Goal: Information Seeking & Learning: Learn about a topic

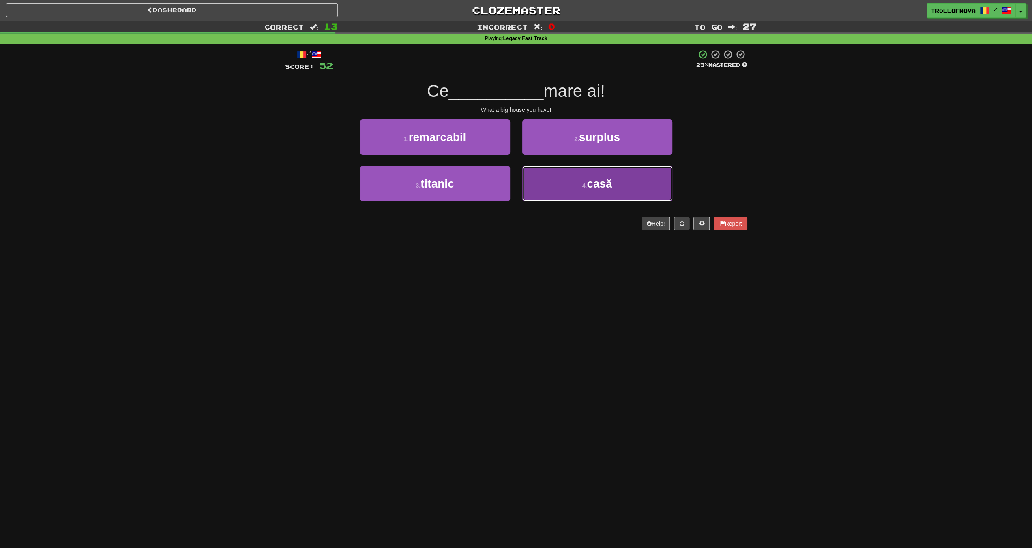
click at [577, 190] on button "4 . casă" at bounding box center [597, 183] width 150 height 35
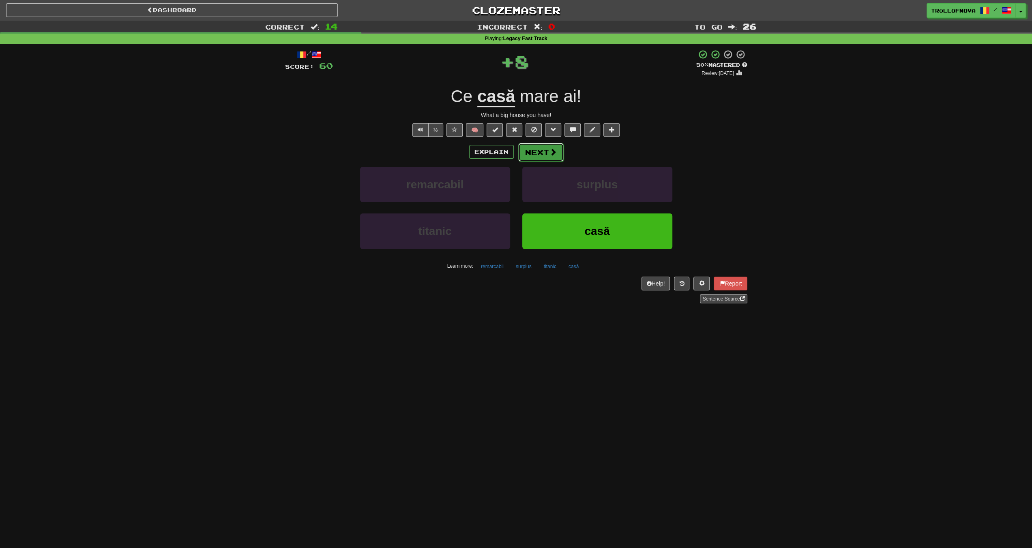
click at [549, 152] on span at bounding box center [552, 151] width 7 height 7
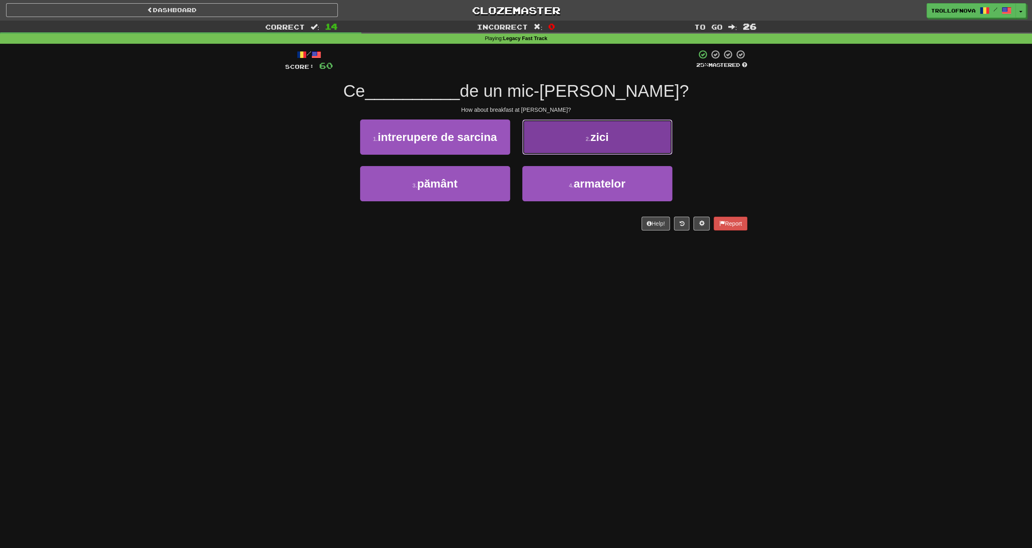
click at [552, 140] on button "2 . zici" at bounding box center [597, 137] width 150 height 35
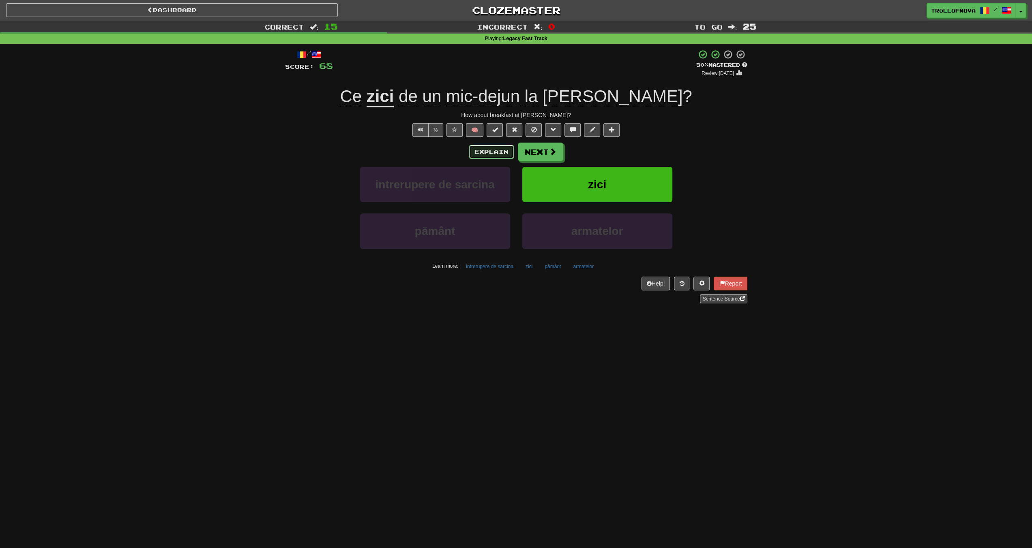
click at [503, 154] on button "Explain" at bounding box center [491, 152] width 45 height 14
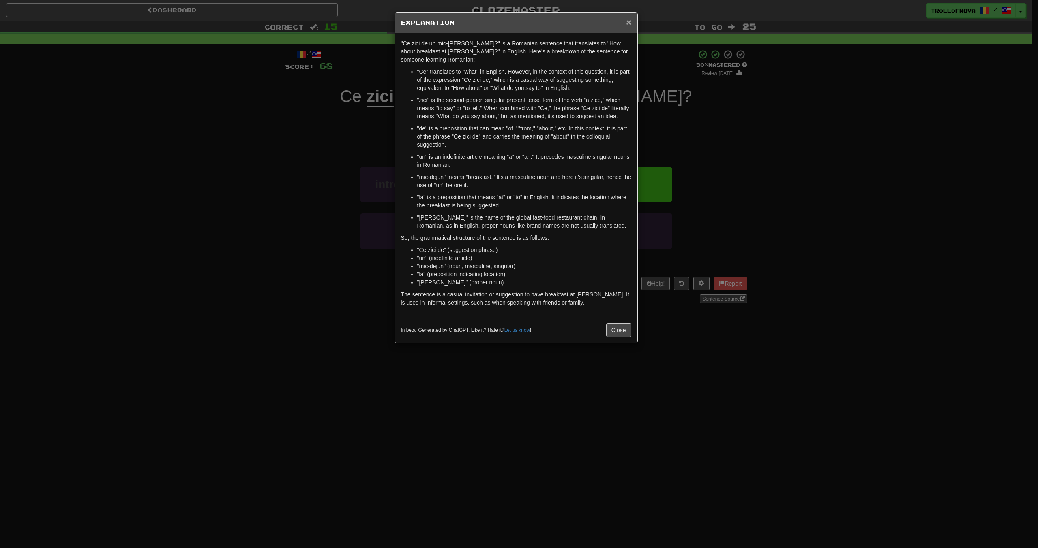
click at [627, 24] on span "×" at bounding box center [628, 21] width 5 height 9
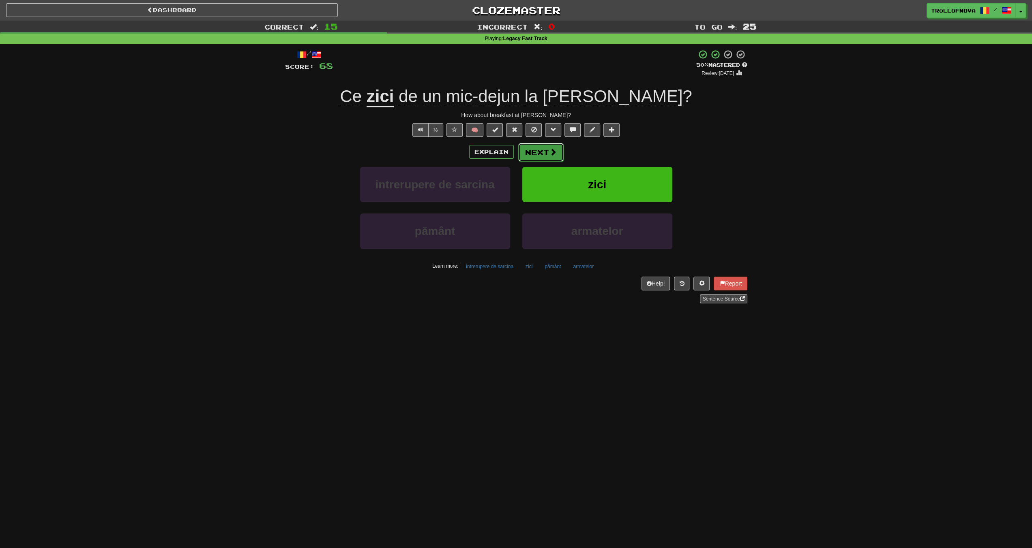
click at [552, 156] on button "Next" at bounding box center [540, 152] width 45 height 19
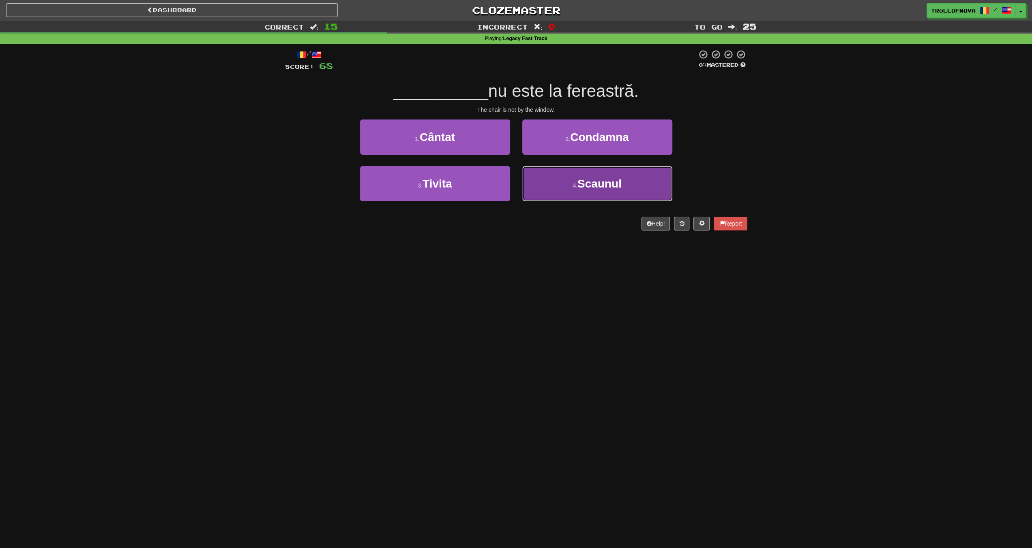
click at [598, 187] on span "Scaunul" at bounding box center [599, 184] width 44 height 13
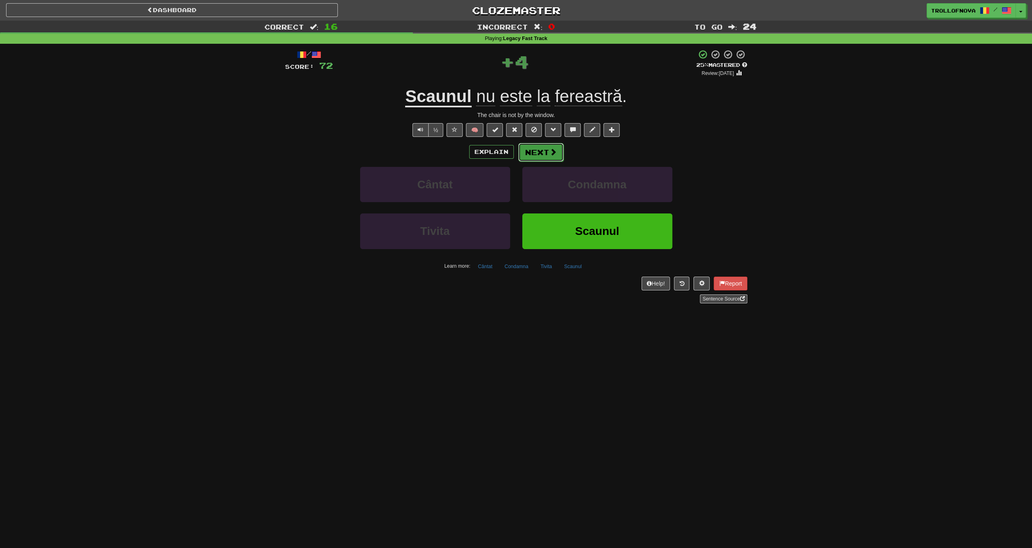
click at [546, 153] on button "Next" at bounding box center [540, 152] width 45 height 19
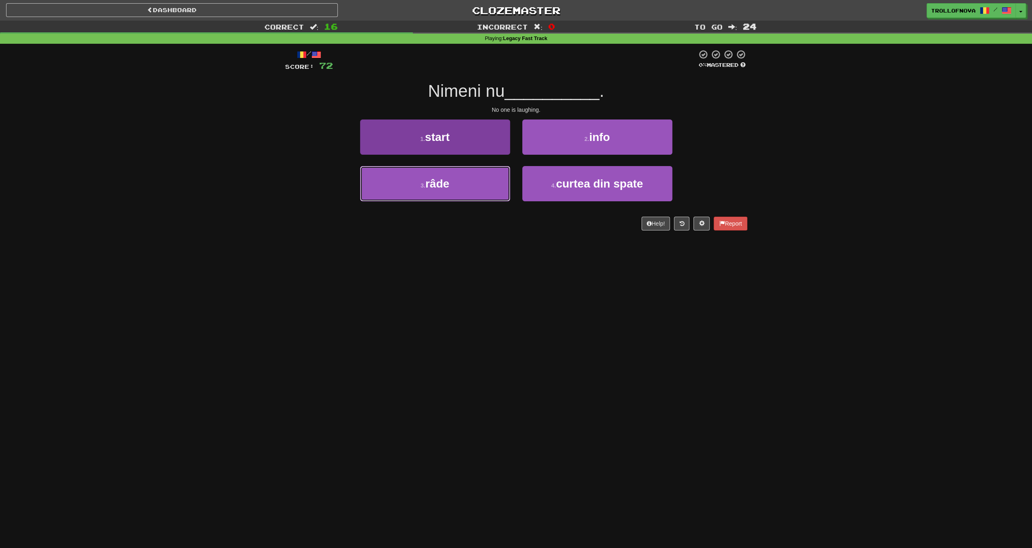
click at [478, 183] on button "3 . râde" at bounding box center [435, 183] width 150 height 35
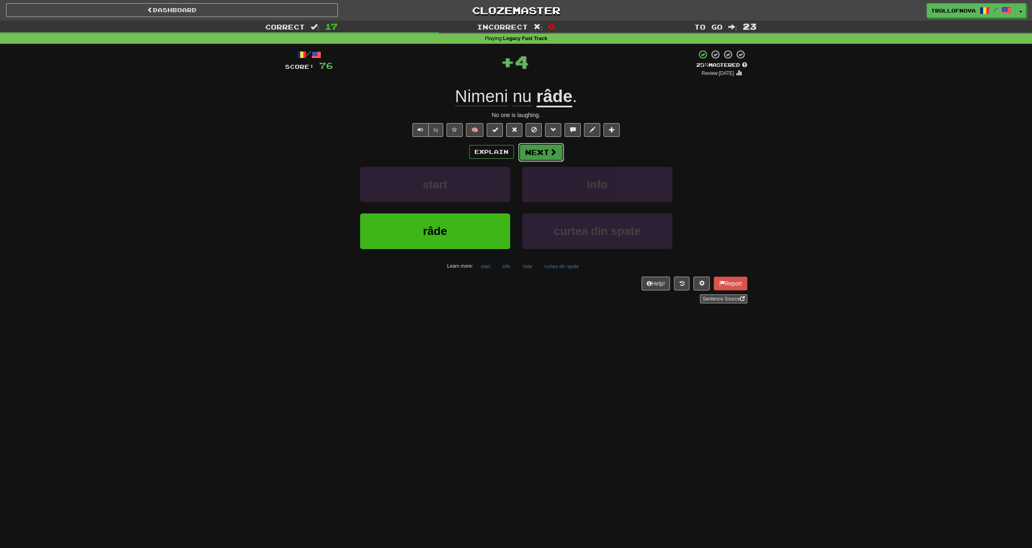
click at [550, 150] on span at bounding box center [552, 151] width 7 height 7
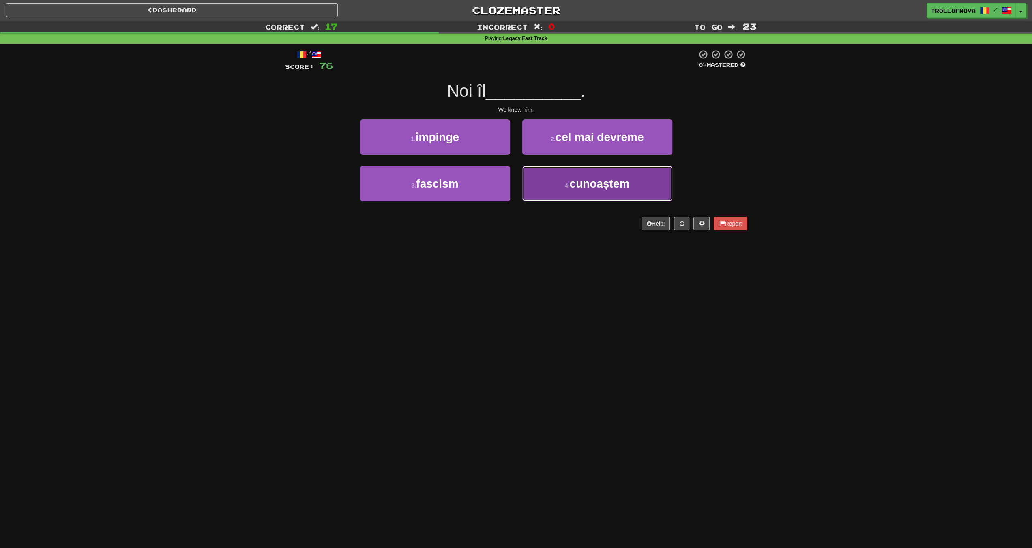
click at [554, 184] on button "4 . [GEOGRAPHIC_DATA]" at bounding box center [597, 183] width 150 height 35
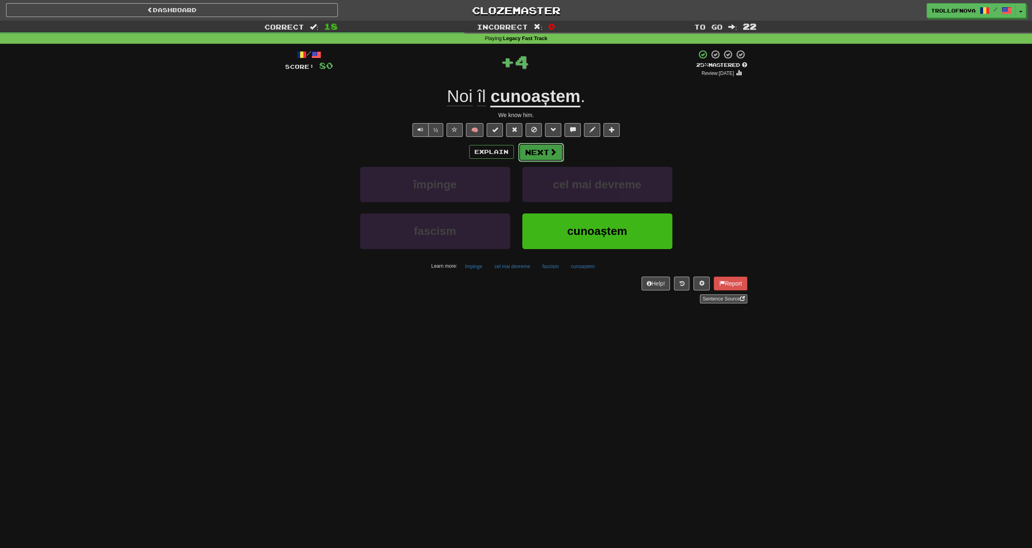
click at [549, 153] on span at bounding box center [552, 151] width 7 height 7
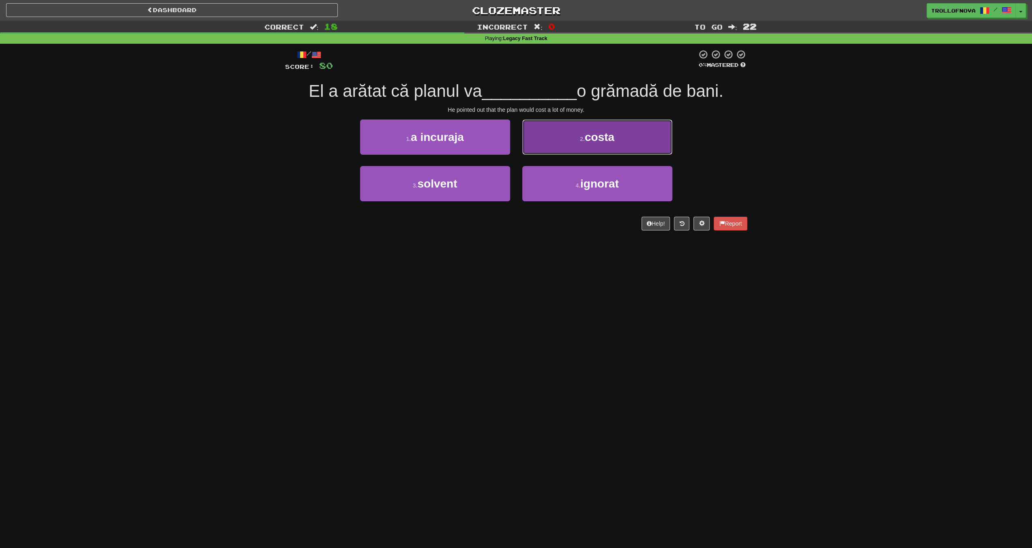
click at [556, 138] on button "2 . costa" at bounding box center [597, 137] width 150 height 35
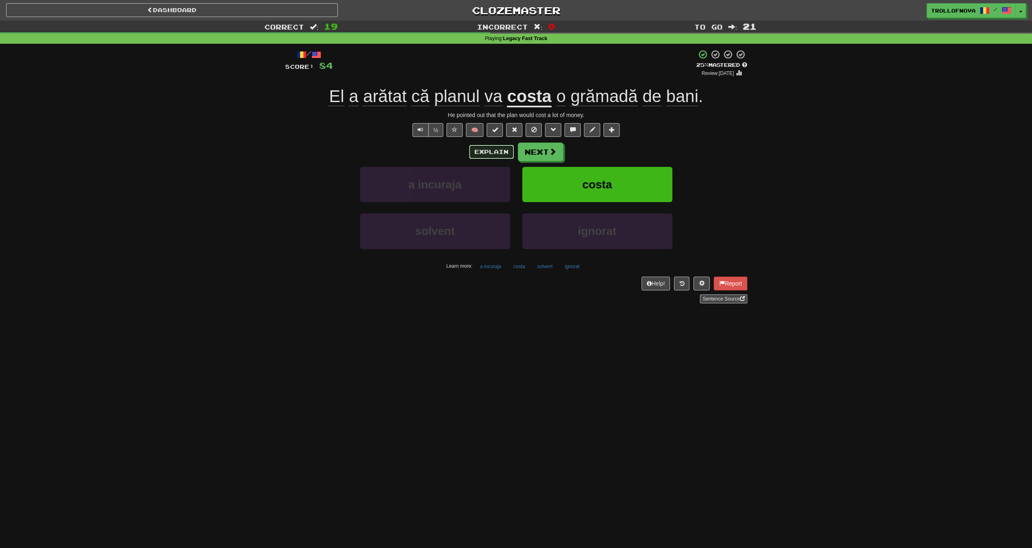
click at [498, 150] on button "Explain" at bounding box center [491, 152] width 45 height 14
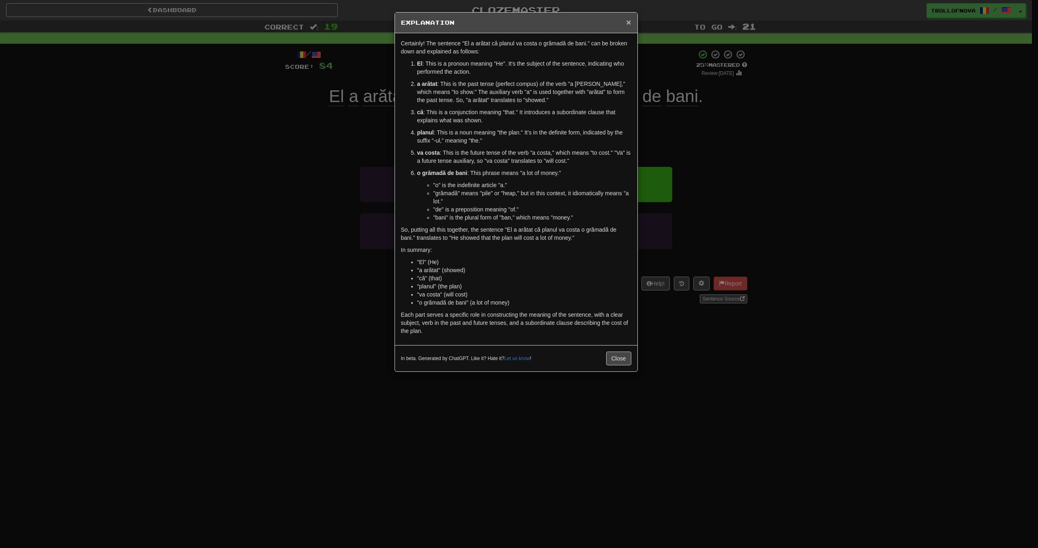
click at [628, 23] on span "×" at bounding box center [628, 21] width 5 height 9
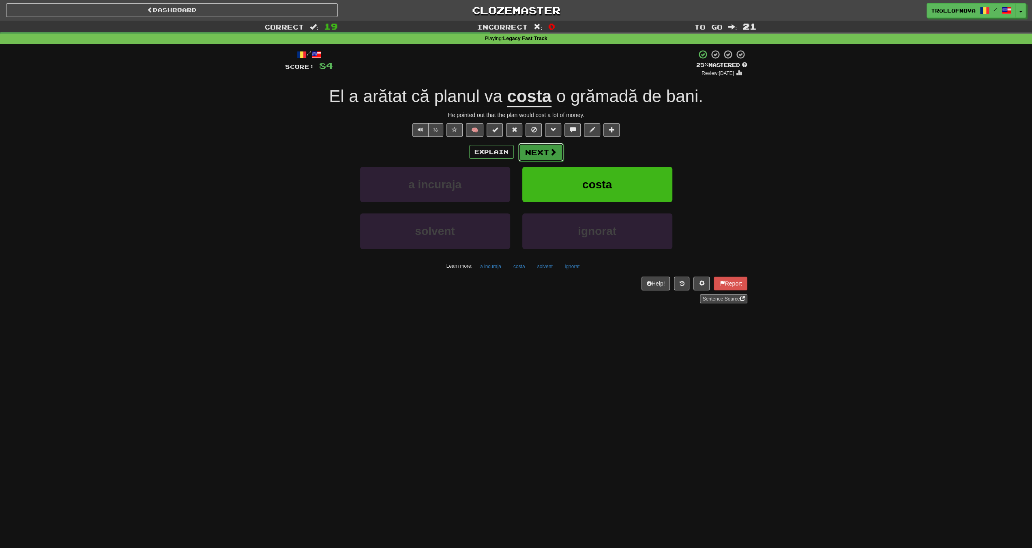
click at [527, 146] on button "Next" at bounding box center [540, 152] width 45 height 19
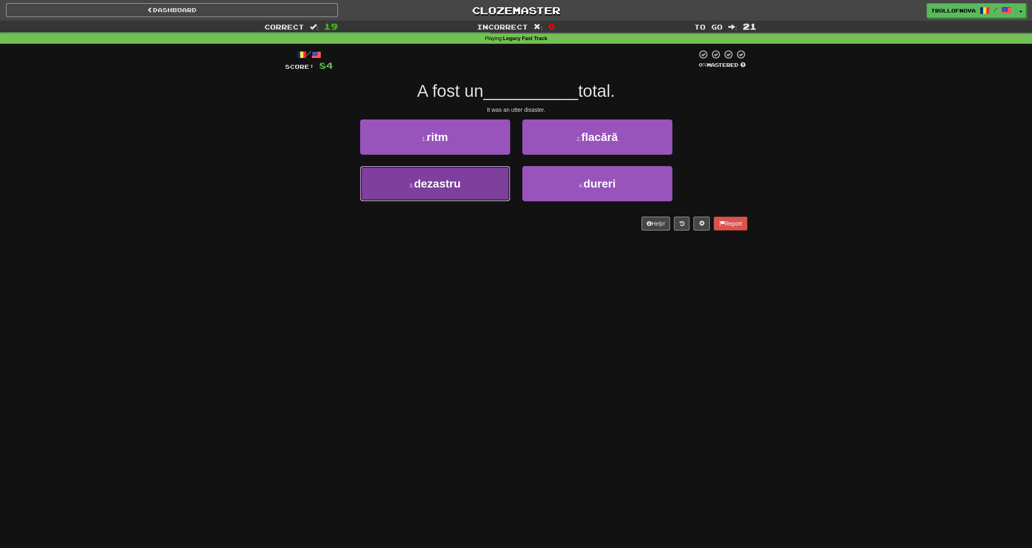
click at [455, 193] on button "3 . dezastru" at bounding box center [435, 183] width 150 height 35
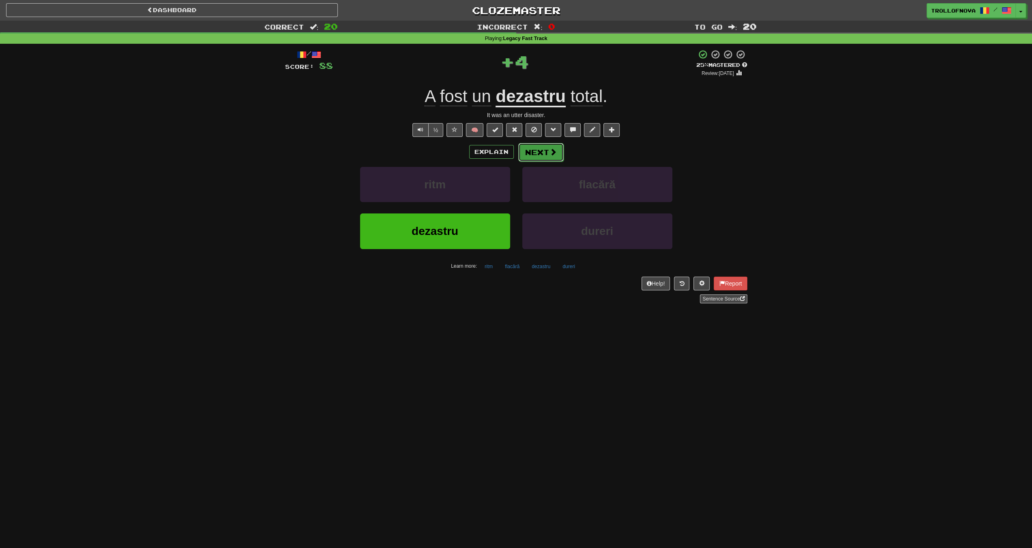
click at [547, 148] on button "Next" at bounding box center [540, 152] width 45 height 19
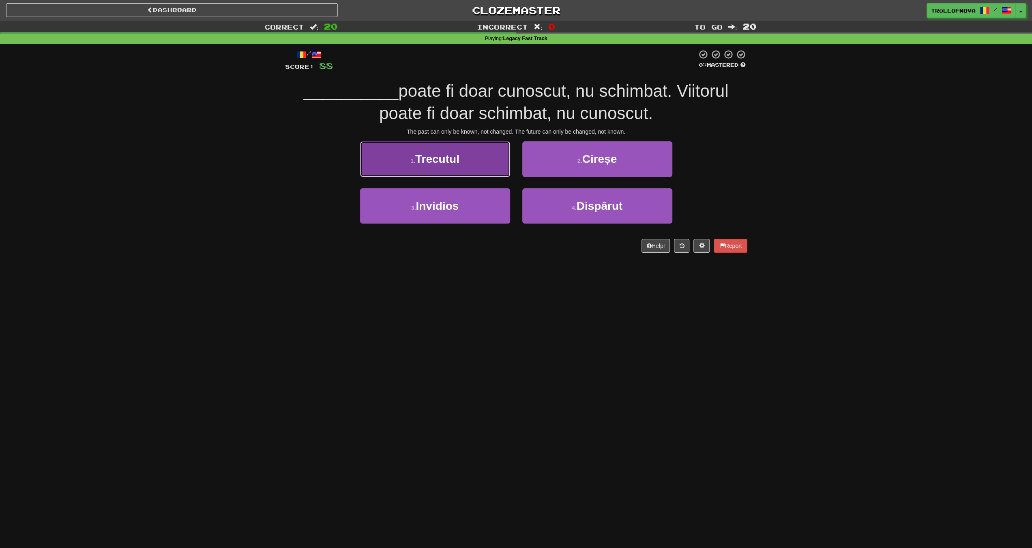
click at [473, 158] on button "1 . [GEOGRAPHIC_DATA]" at bounding box center [435, 158] width 150 height 35
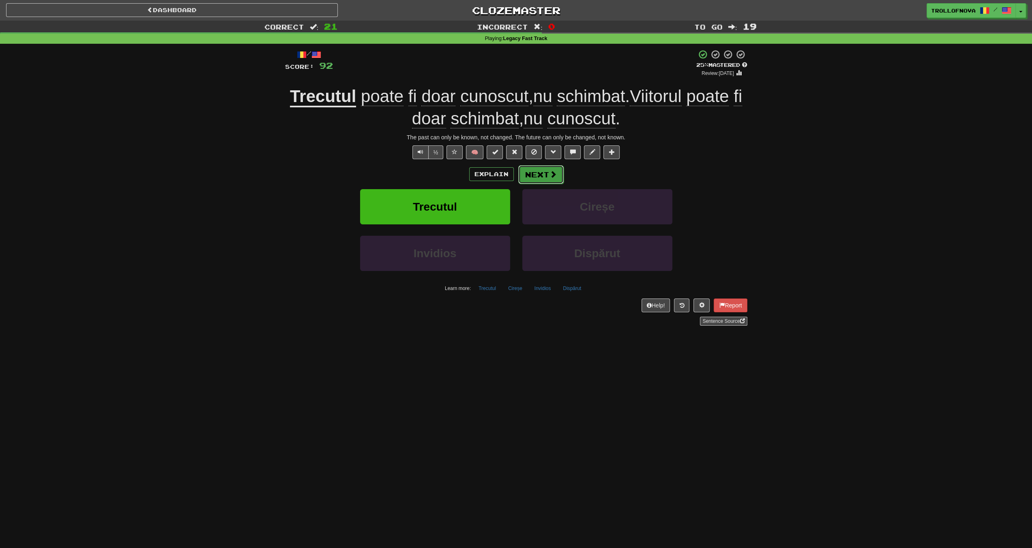
click at [541, 176] on button "Next" at bounding box center [540, 174] width 45 height 19
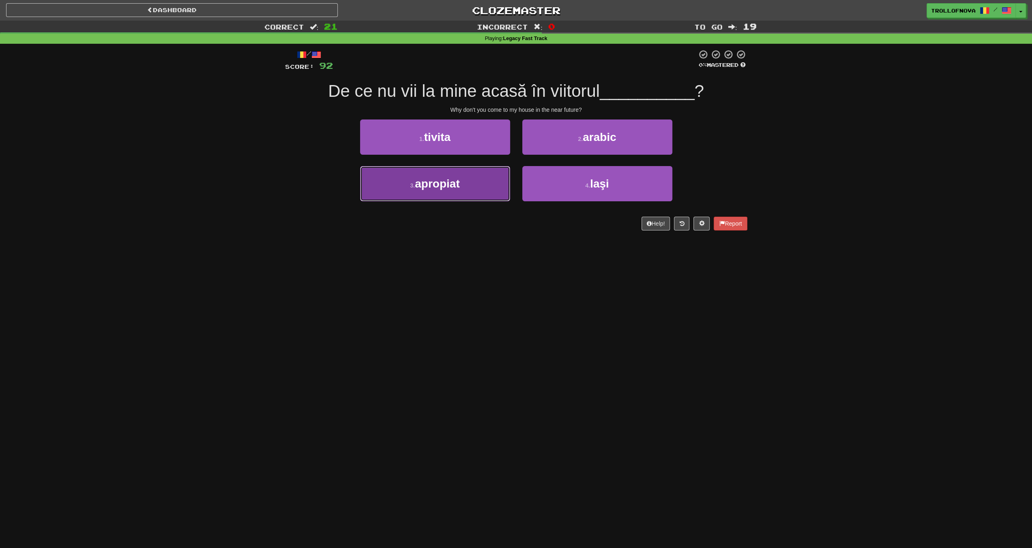
click at [454, 189] on span "apropiat" at bounding box center [437, 184] width 45 height 13
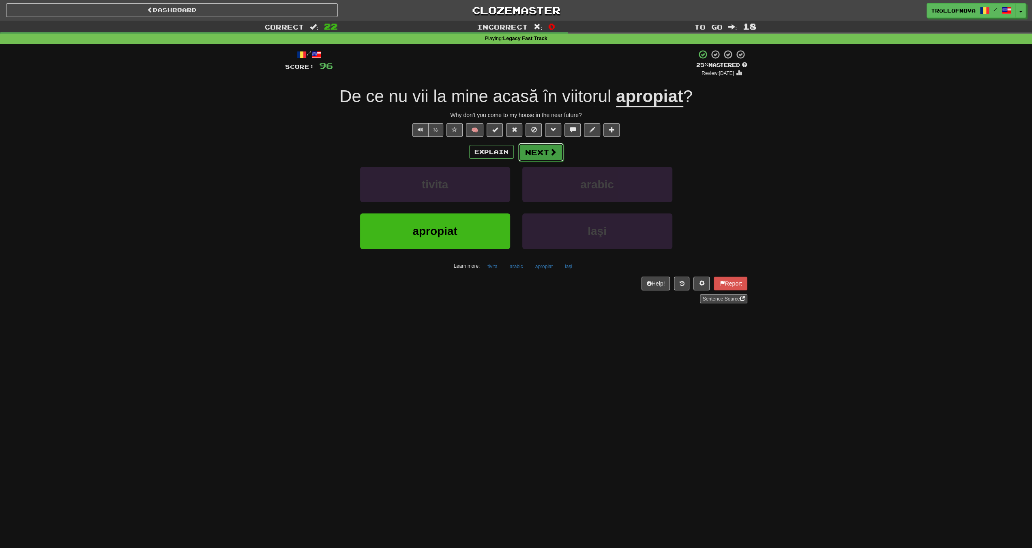
click at [536, 155] on button "Next" at bounding box center [540, 152] width 45 height 19
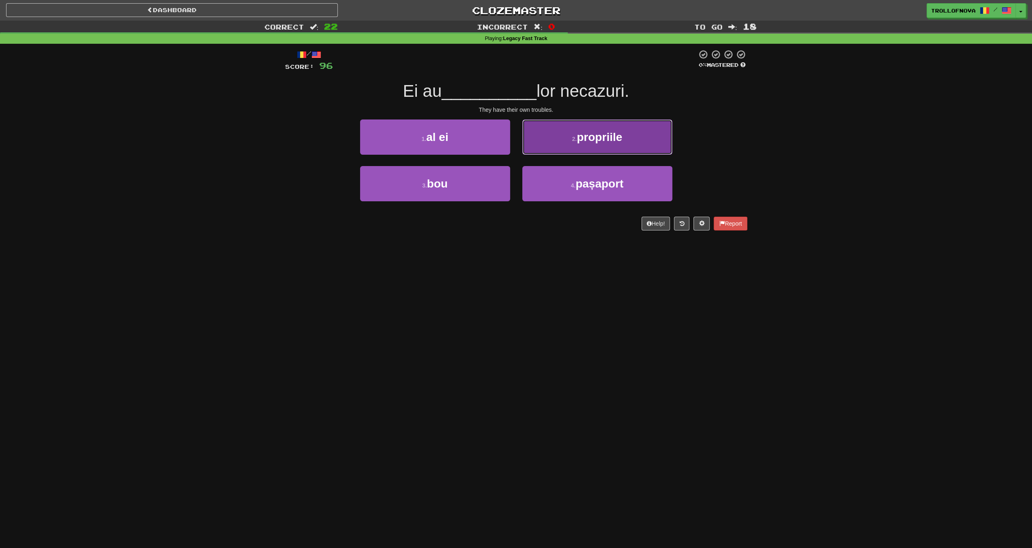
click at [573, 139] on small "2 ." at bounding box center [574, 139] width 5 height 6
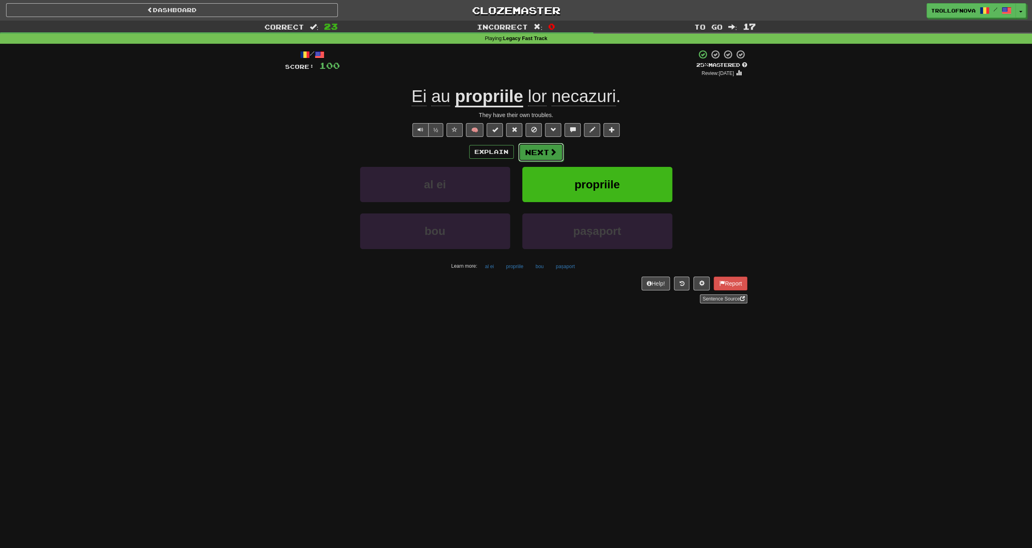
click at [545, 153] on button "Next" at bounding box center [540, 152] width 45 height 19
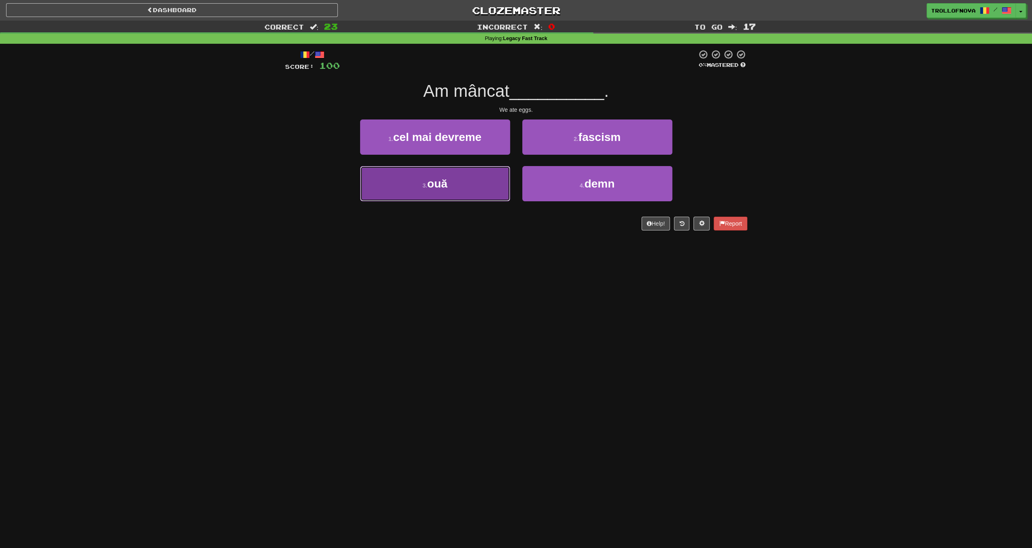
click at [470, 181] on button "3 . ouă" at bounding box center [435, 183] width 150 height 35
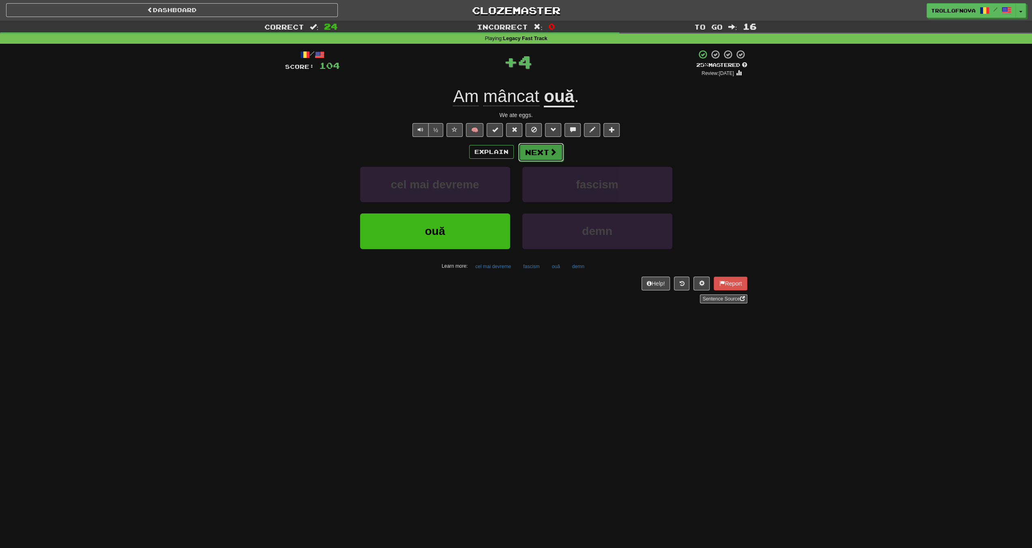
click at [552, 154] on span at bounding box center [552, 151] width 7 height 7
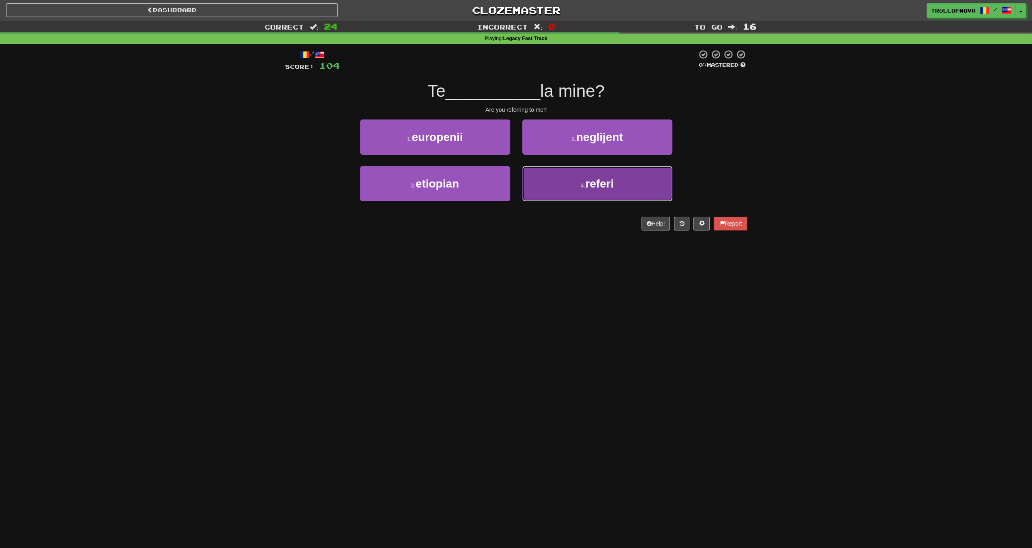
click at [534, 188] on button "4 . referi" at bounding box center [597, 183] width 150 height 35
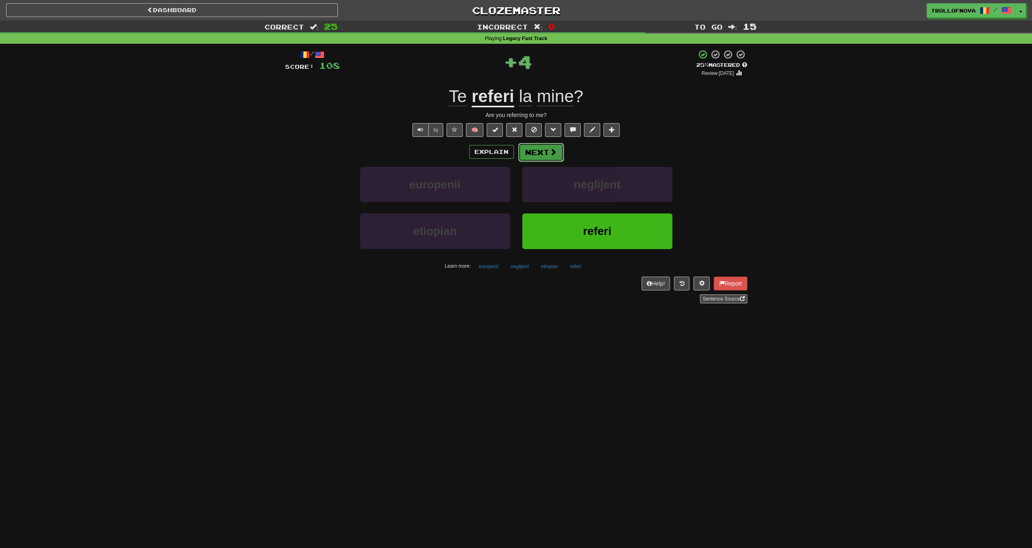
click at [547, 156] on button "Next" at bounding box center [540, 152] width 45 height 19
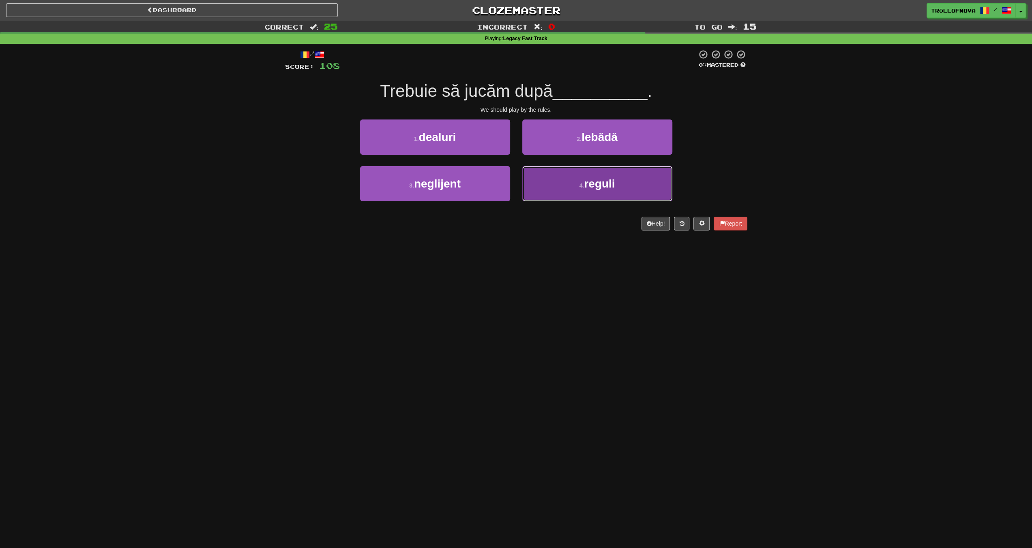
click at [545, 196] on button "4 . reguli" at bounding box center [597, 183] width 150 height 35
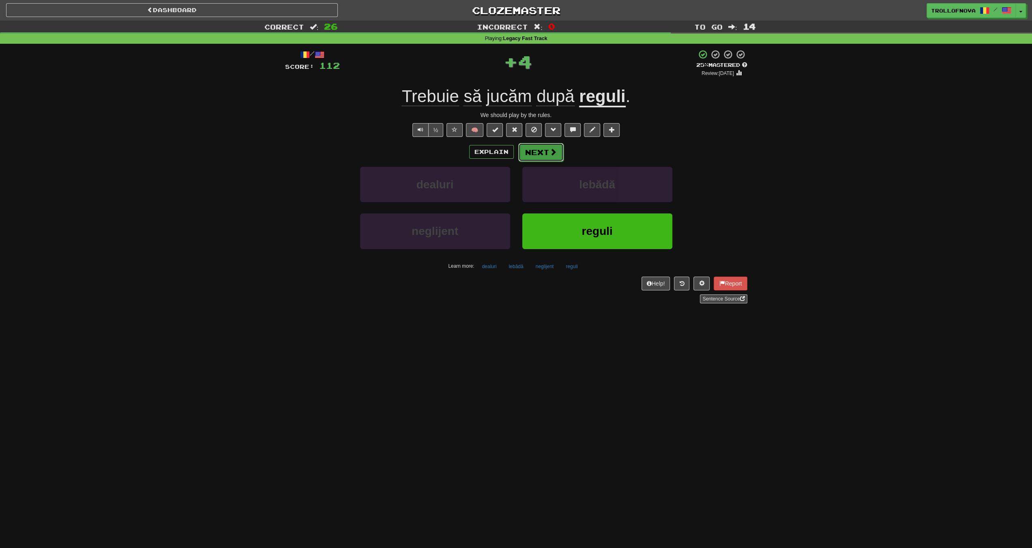
click at [554, 154] on span at bounding box center [552, 151] width 7 height 7
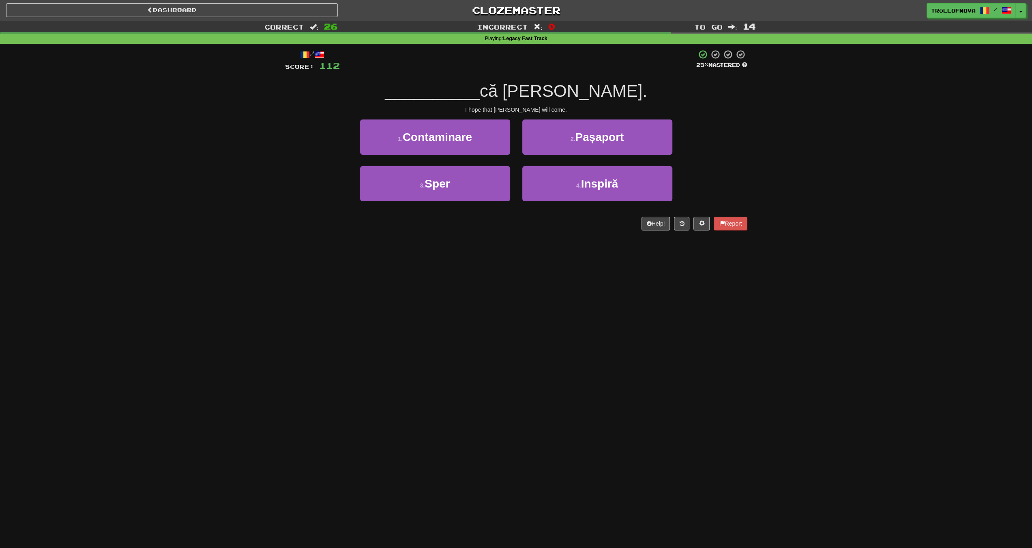
click at [473, 202] on div "3 . Sper" at bounding box center [435, 189] width 162 height 47
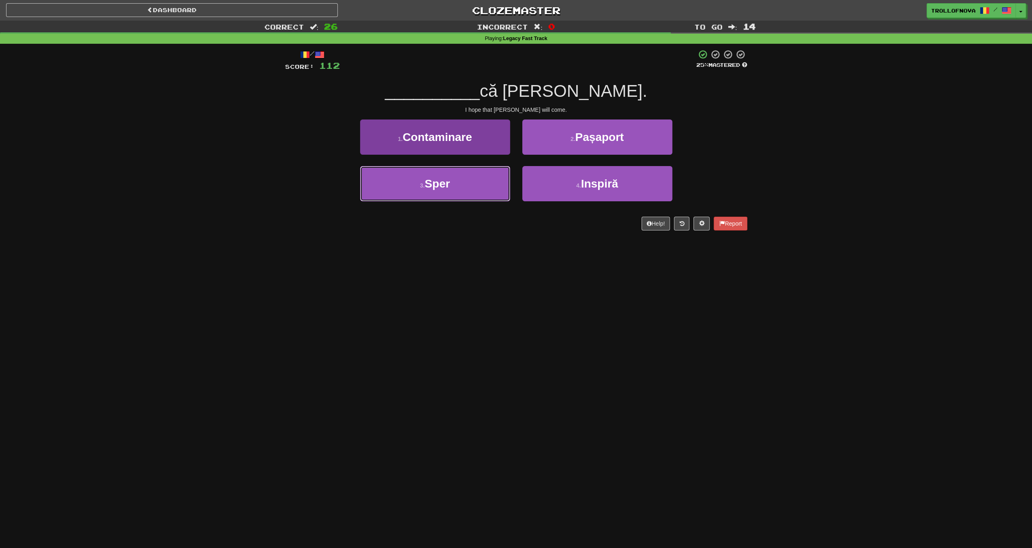
click at [474, 194] on button "3 . Sper" at bounding box center [435, 183] width 150 height 35
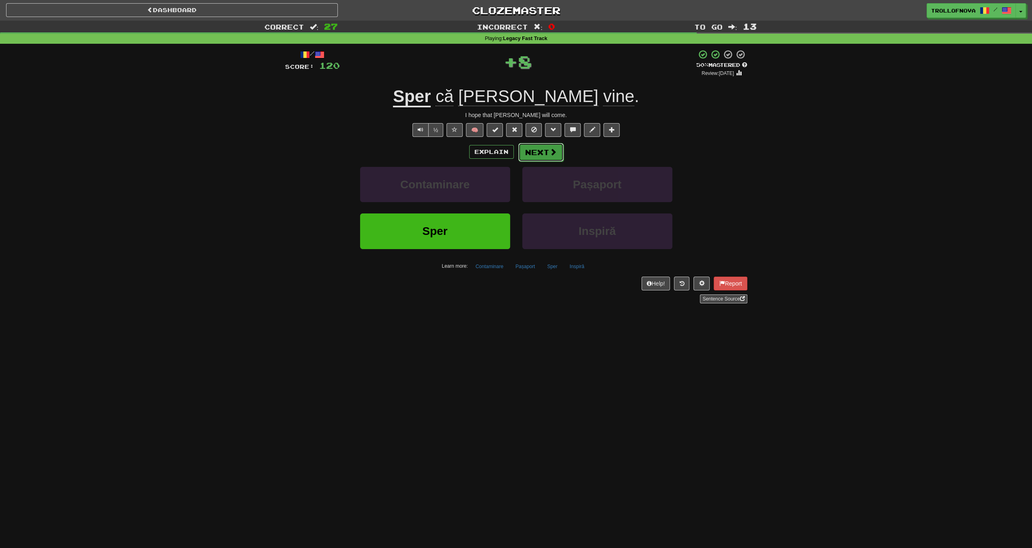
click at [550, 147] on button "Next" at bounding box center [540, 152] width 45 height 19
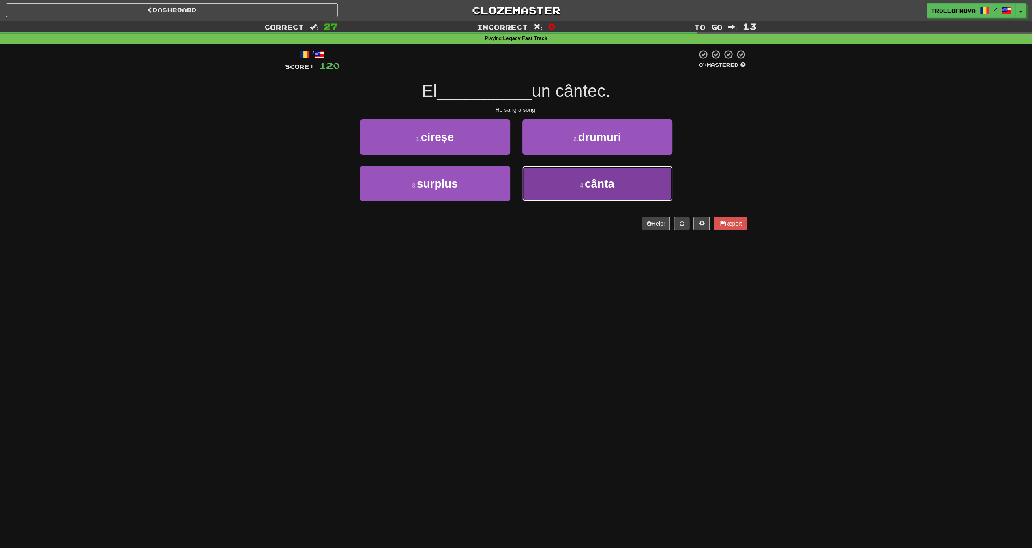
click at [558, 188] on button "4 . cânta" at bounding box center [597, 183] width 150 height 35
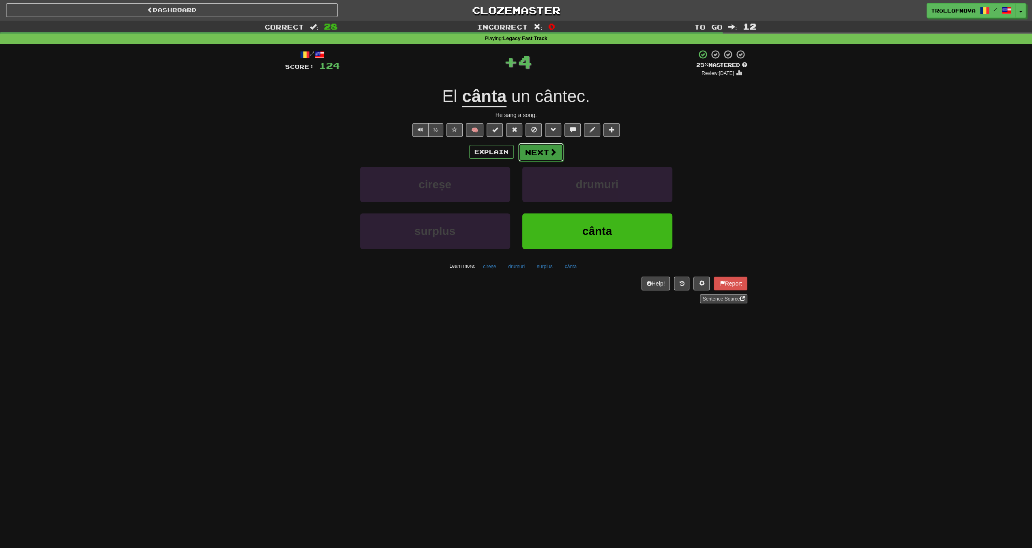
click at [552, 152] on span at bounding box center [552, 151] width 7 height 7
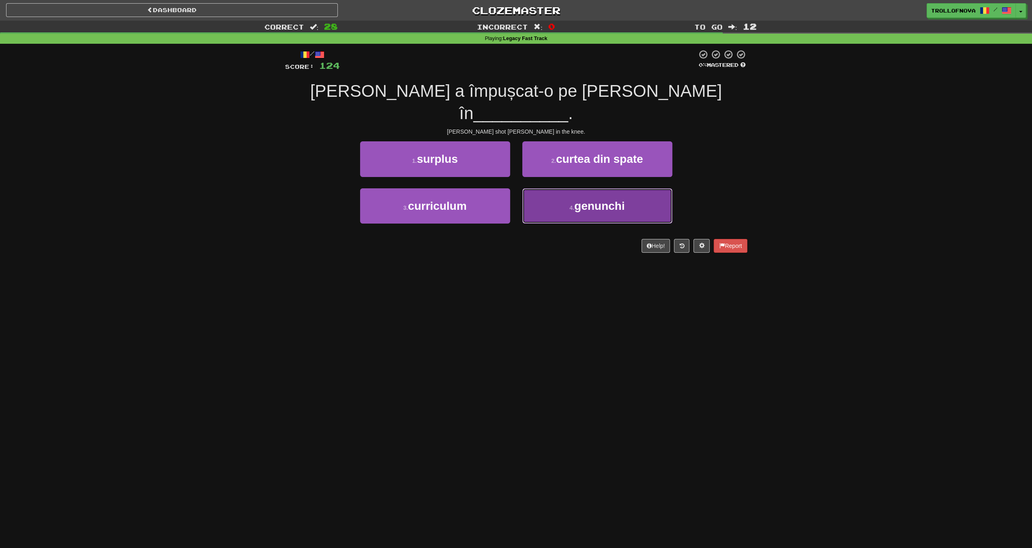
click at [575, 200] on span "genunchi" at bounding box center [599, 206] width 50 height 13
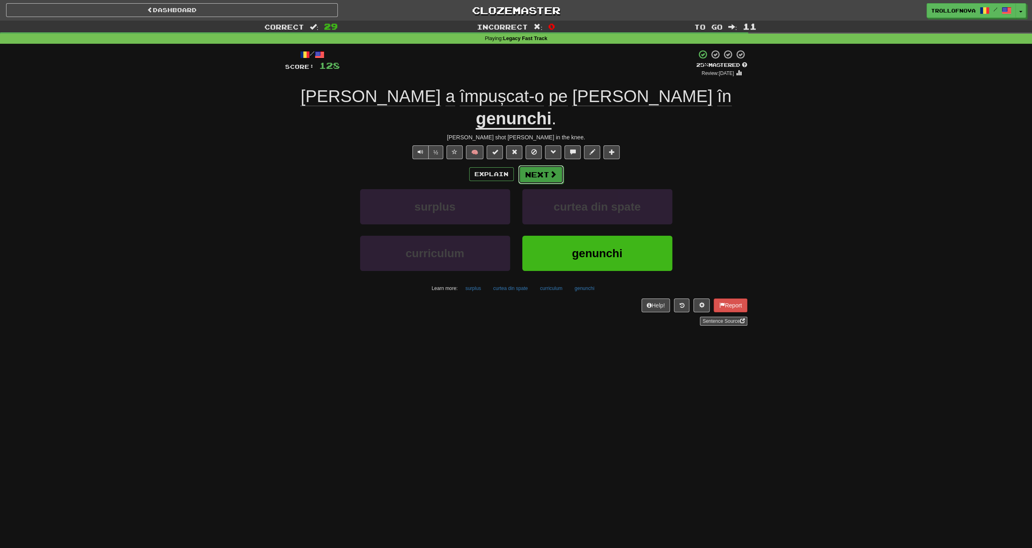
click at [542, 165] on button "Next" at bounding box center [540, 174] width 45 height 19
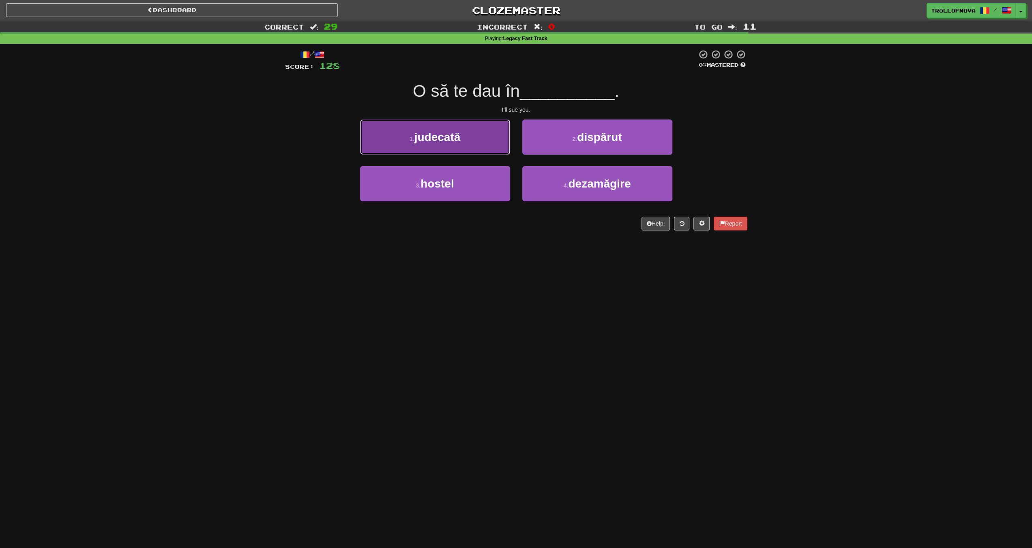
click at [463, 144] on button "1 . judecată" at bounding box center [435, 137] width 150 height 35
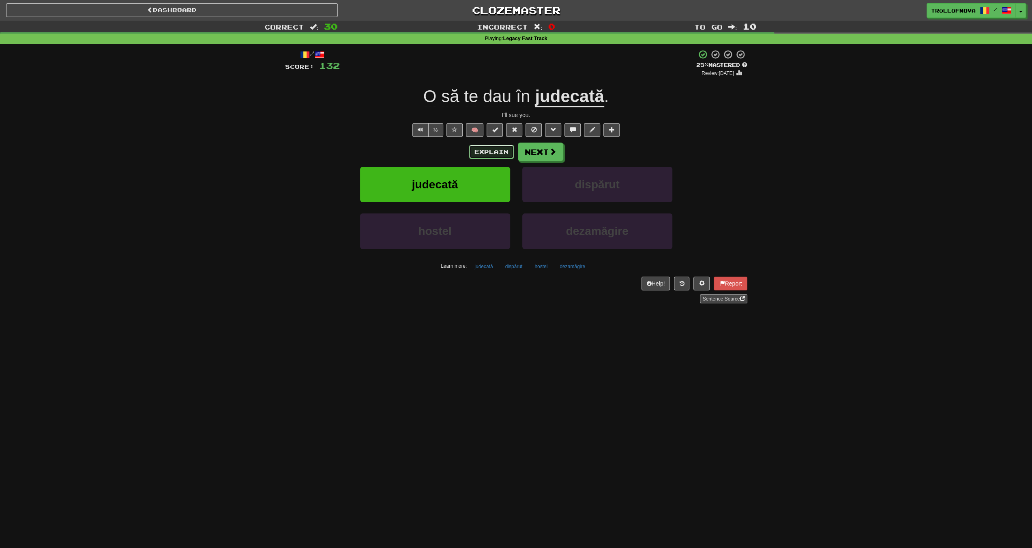
click at [479, 155] on button "Explain" at bounding box center [491, 152] width 45 height 14
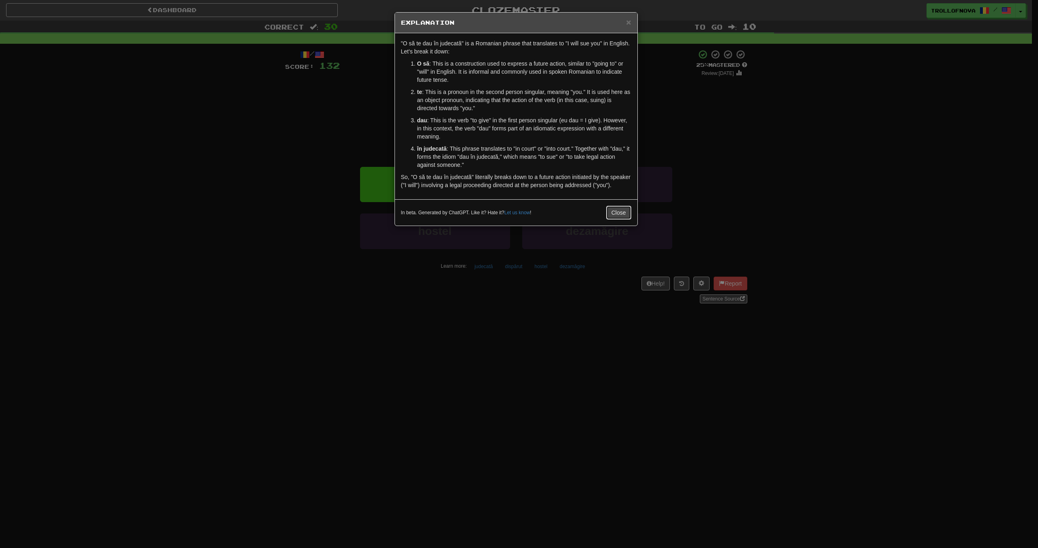
click at [617, 212] on button "Close" at bounding box center [618, 213] width 25 height 14
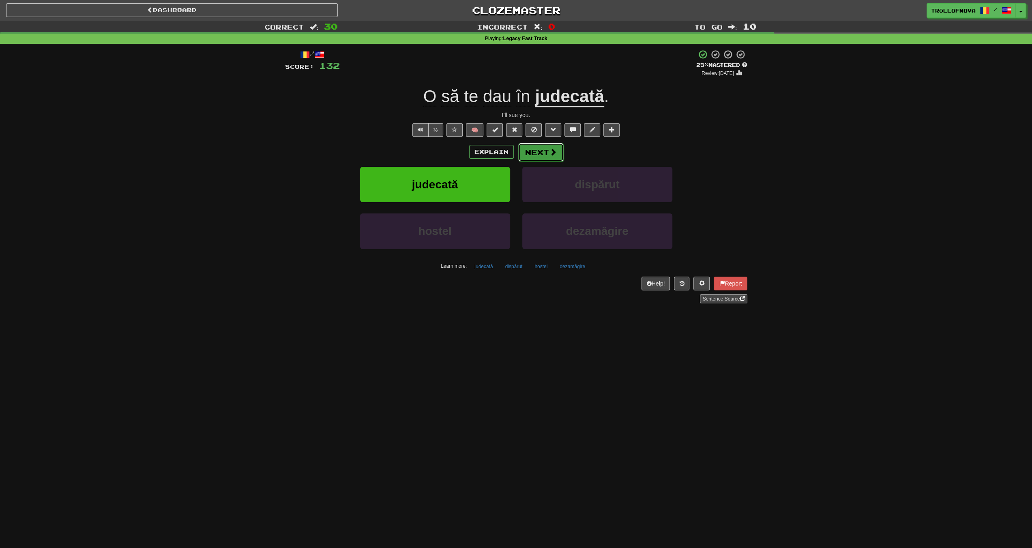
click at [553, 149] on span at bounding box center [552, 151] width 7 height 7
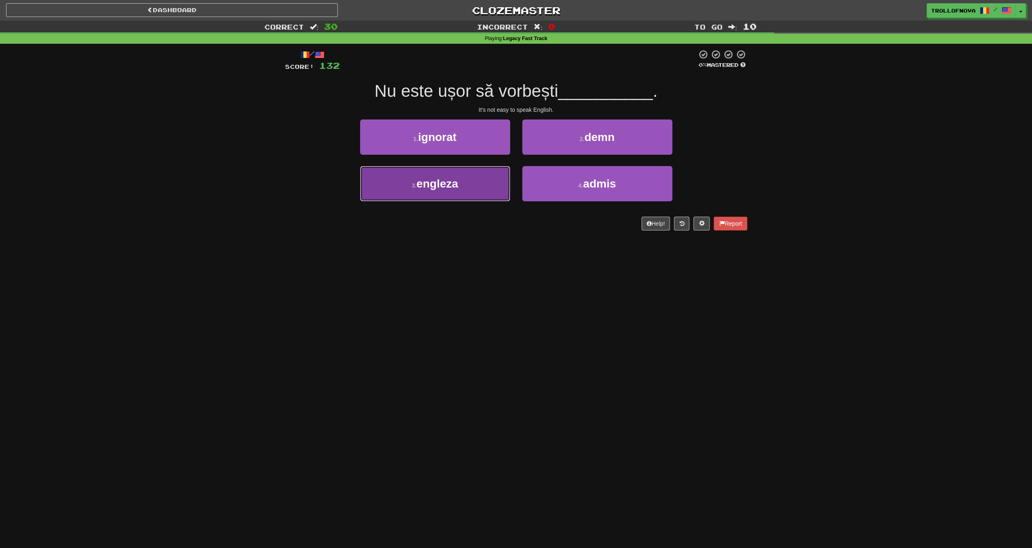
click at [465, 184] on button "3 . engleza" at bounding box center [435, 183] width 150 height 35
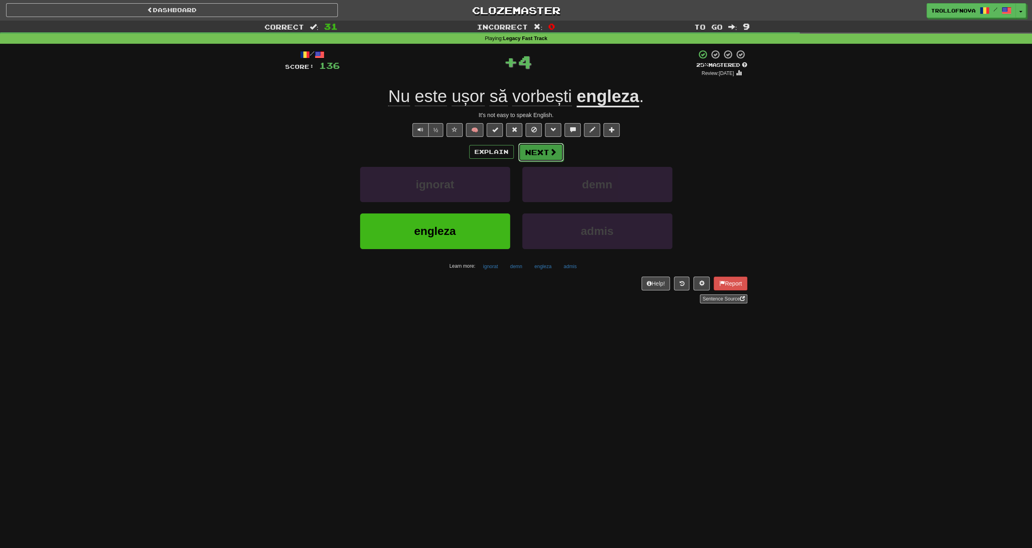
click at [538, 152] on button "Next" at bounding box center [540, 152] width 45 height 19
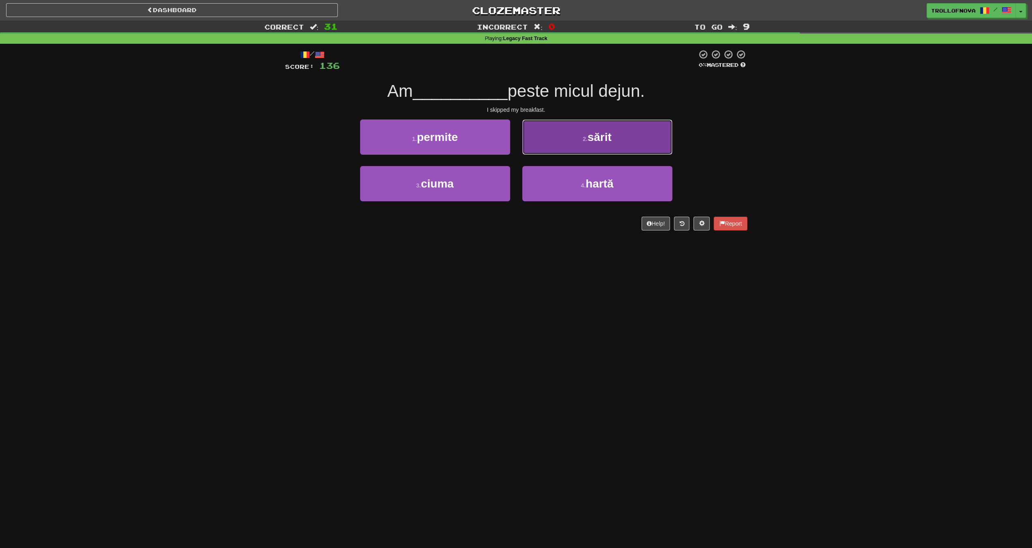
click at [553, 136] on button "2 . sărit" at bounding box center [597, 137] width 150 height 35
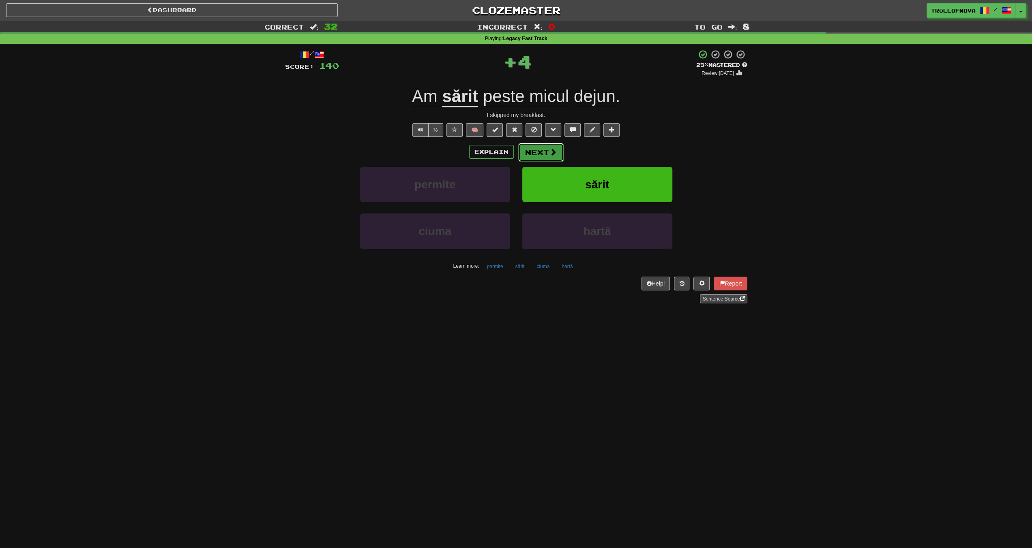
click at [552, 152] on span at bounding box center [552, 151] width 7 height 7
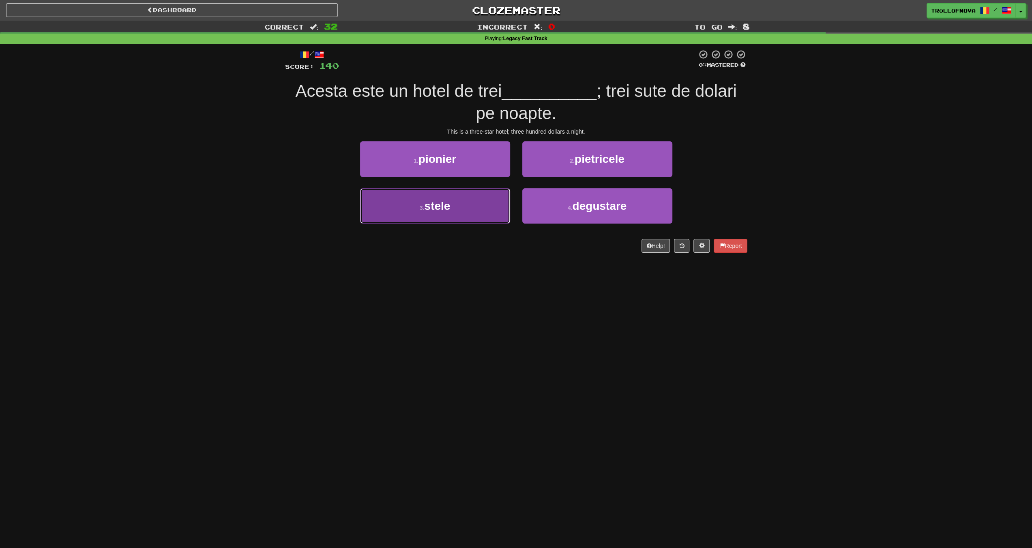
click at [464, 202] on button "3 . stele" at bounding box center [435, 206] width 150 height 35
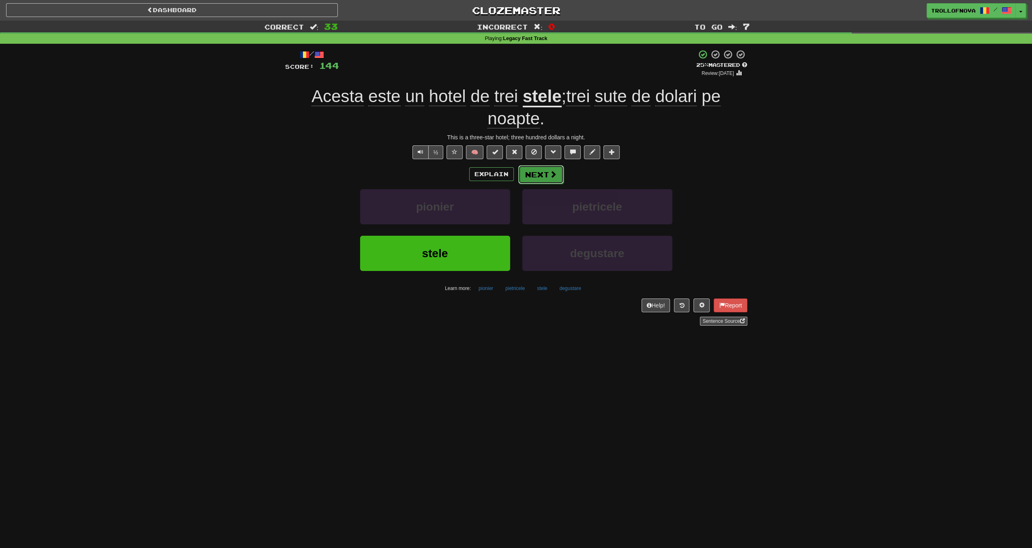
click at [544, 177] on button "Next" at bounding box center [540, 174] width 45 height 19
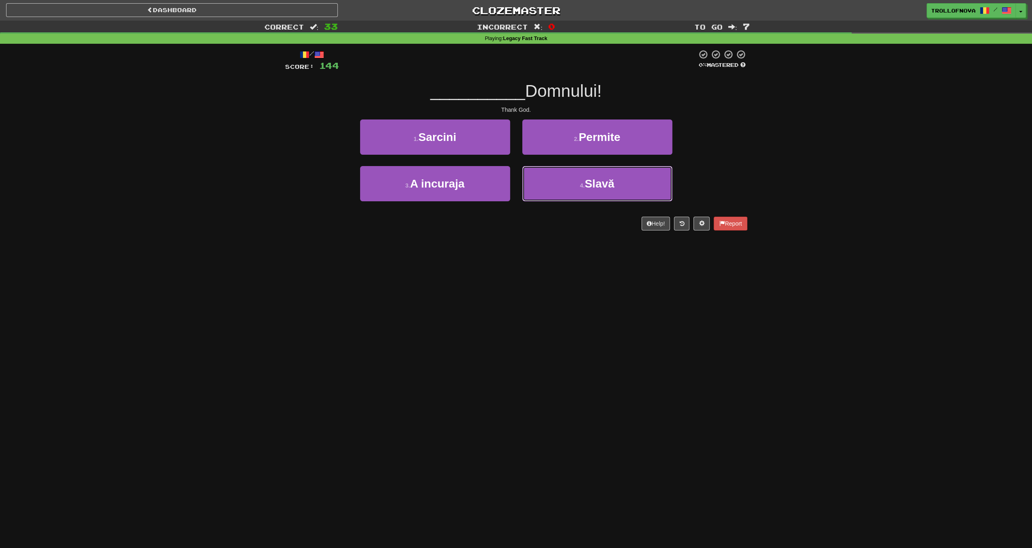
click at [544, 177] on button "4 . Slavă" at bounding box center [597, 183] width 150 height 35
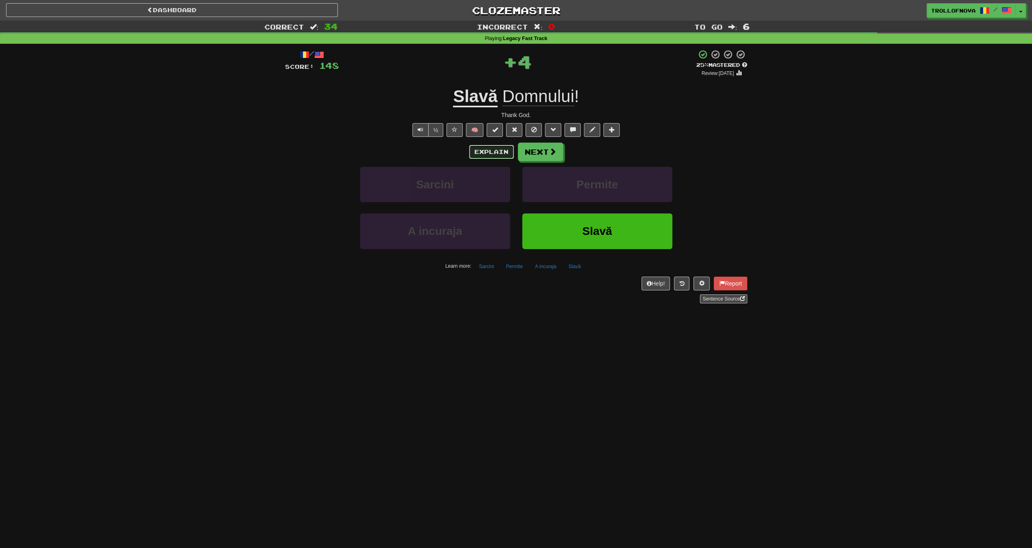
click at [506, 155] on button "Explain" at bounding box center [491, 152] width 45 height 14
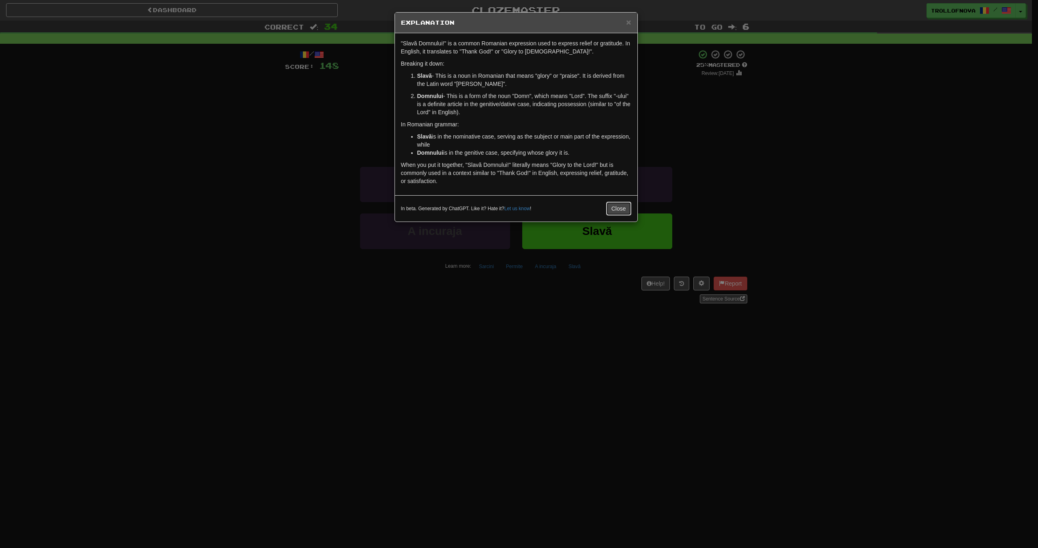
click at [620, 206] on button "Close" at bounding box center [618, 209] width 25 height 14
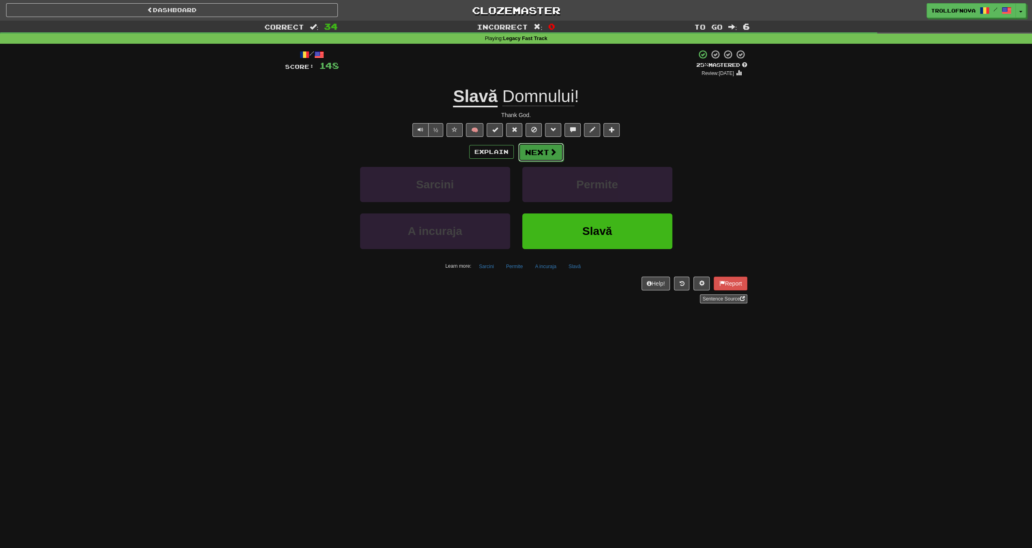
click at [545, 151] on button "Next" at bounding box center [540, 152] width 45 height 19
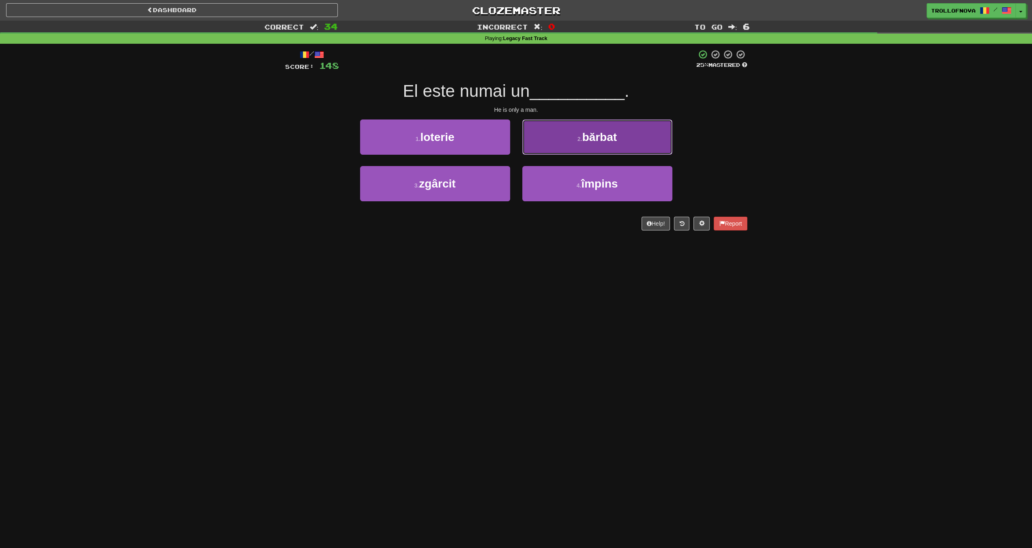
click at [580, 139] on small "2 ." at bounding box center [579, 139] width 5 height 6
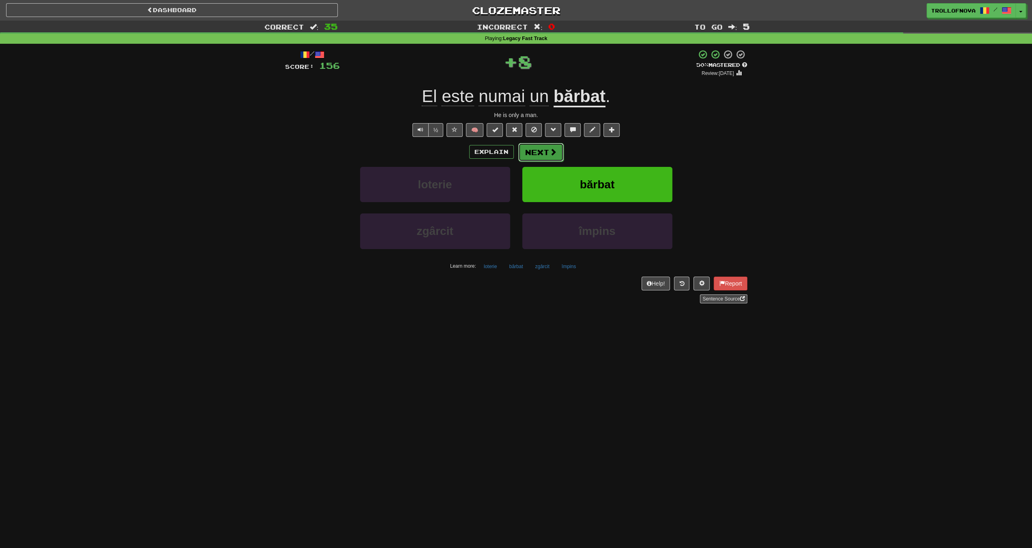
click at [540, 149] on button "Next" at bounding box center [540, 152] width 45 height 19
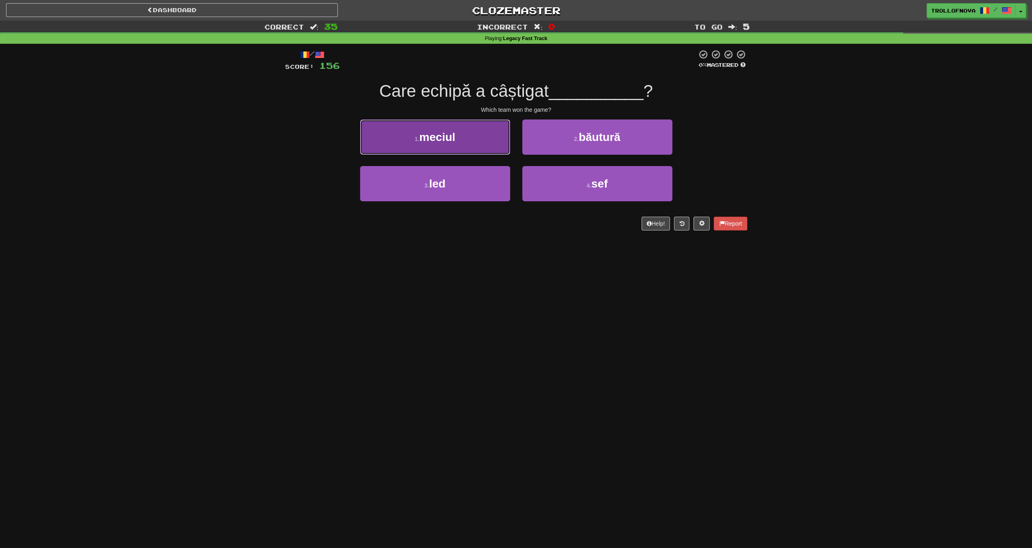
click at [479, 154] on button "1 . meciul" at bounding box center [435, 137] width 150 height 35
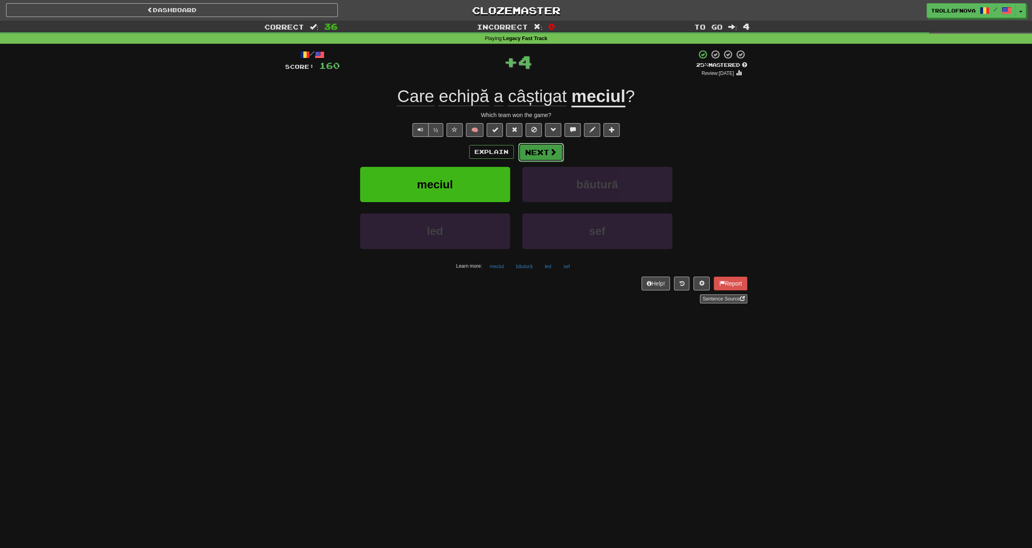
click at [547, 151] on button "Next" at bounding box center [540, 152] width 45 height 19
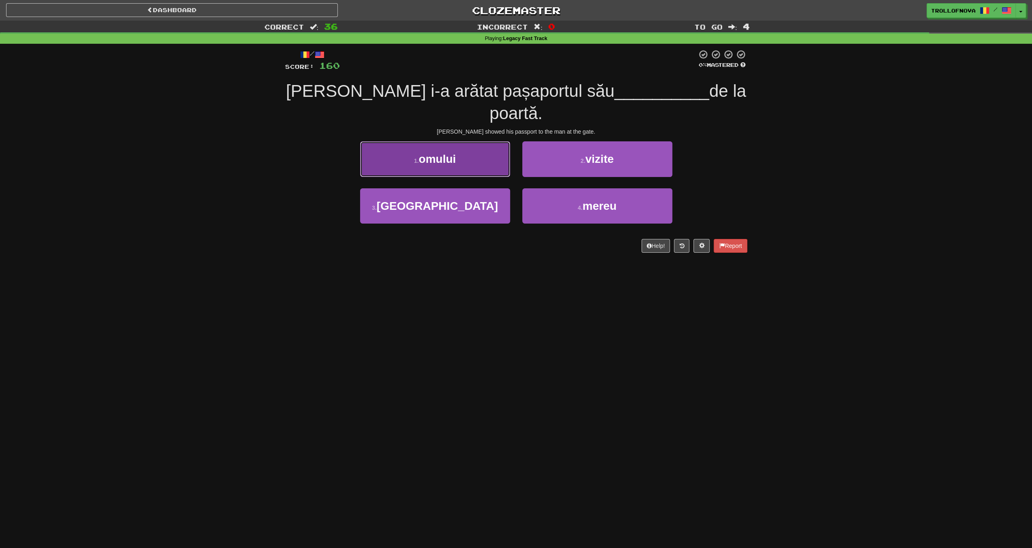
click at [451, 153] on span "omului" at bounding box center [436, 159] width 37 height 13
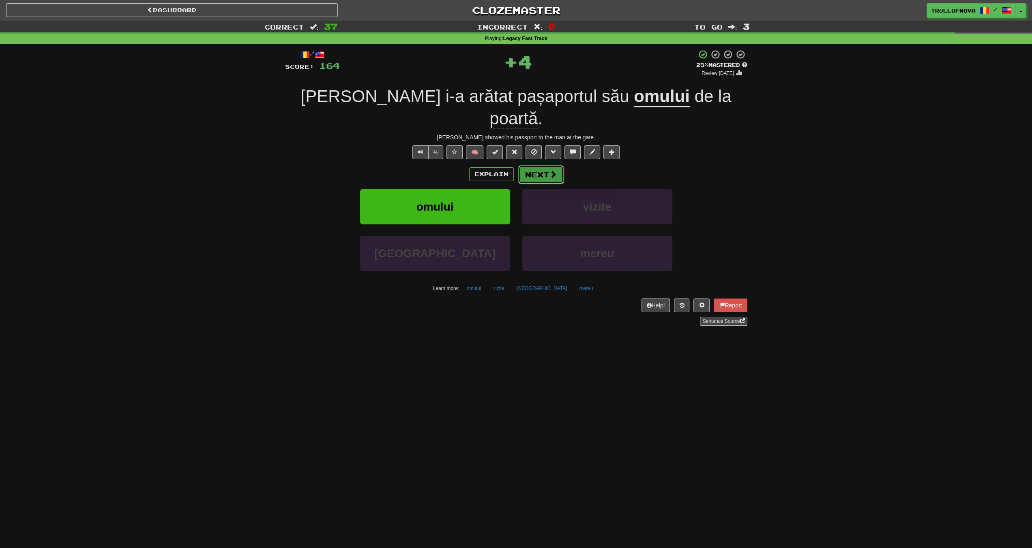
click at [546, 165] on button "Next" at bounding box center [540, 174] width 45 height 19
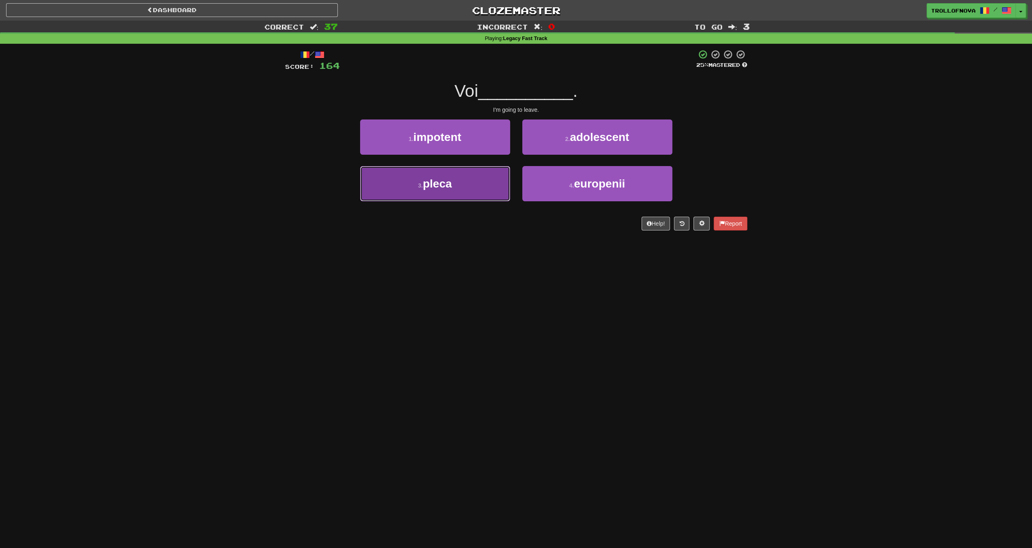
click at [482, 177] on button "3 . [GEOGRAPHIC_DATA]" at bounding box center [435, 183] width 150 height 35
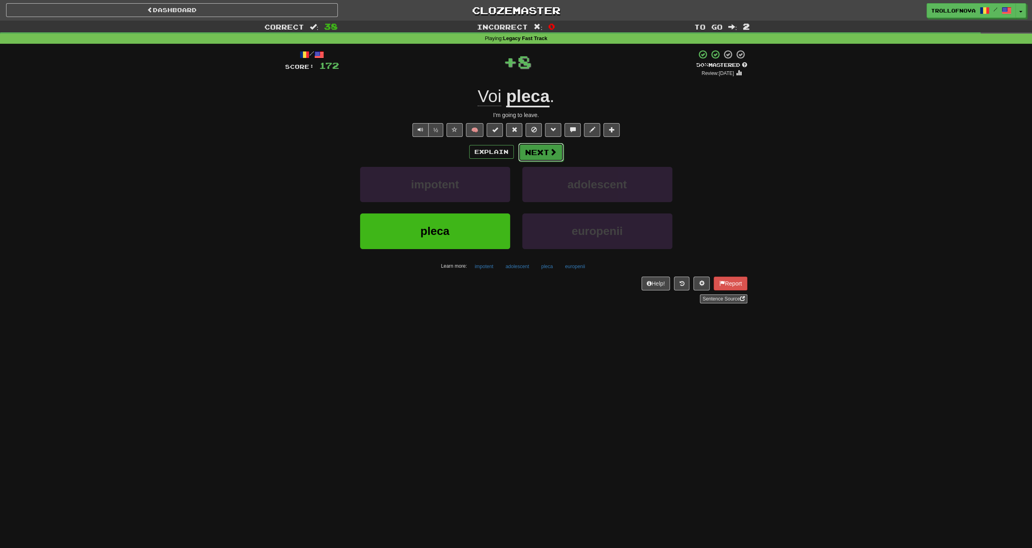
click at [559, 150] on button "Next" at bounding box center [540, 152] width 45 height 19
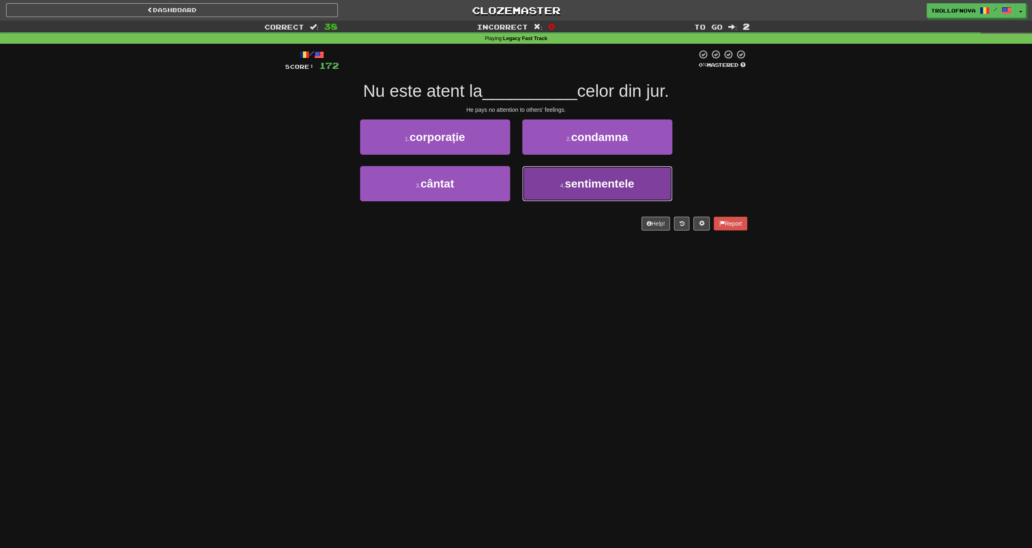
click at [576, 190] on button "4 . sentimentele" at bounding box center [597, 183] width 150 height 35
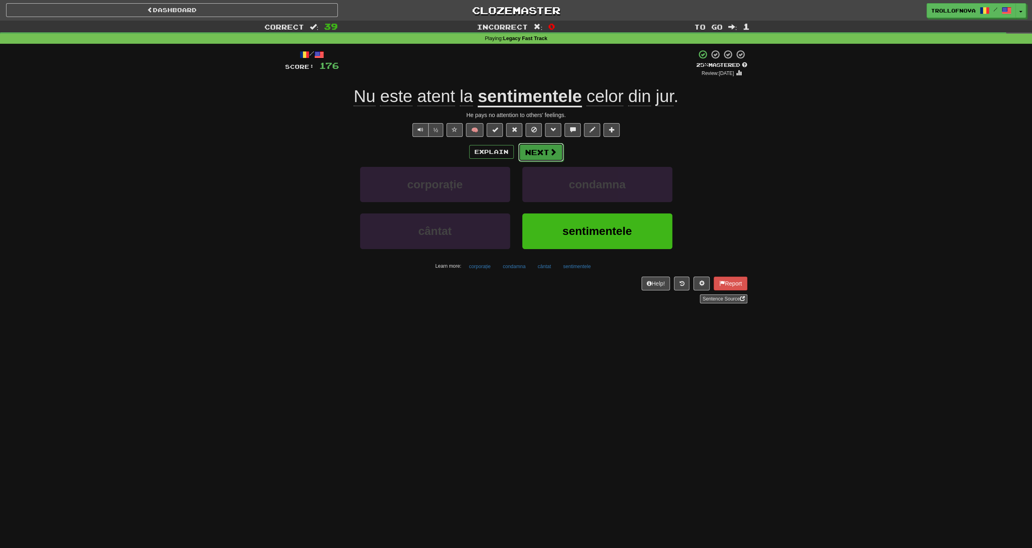
click at [538, 154] on button "Next" at bounding box center [540, 152] width 45 height 19
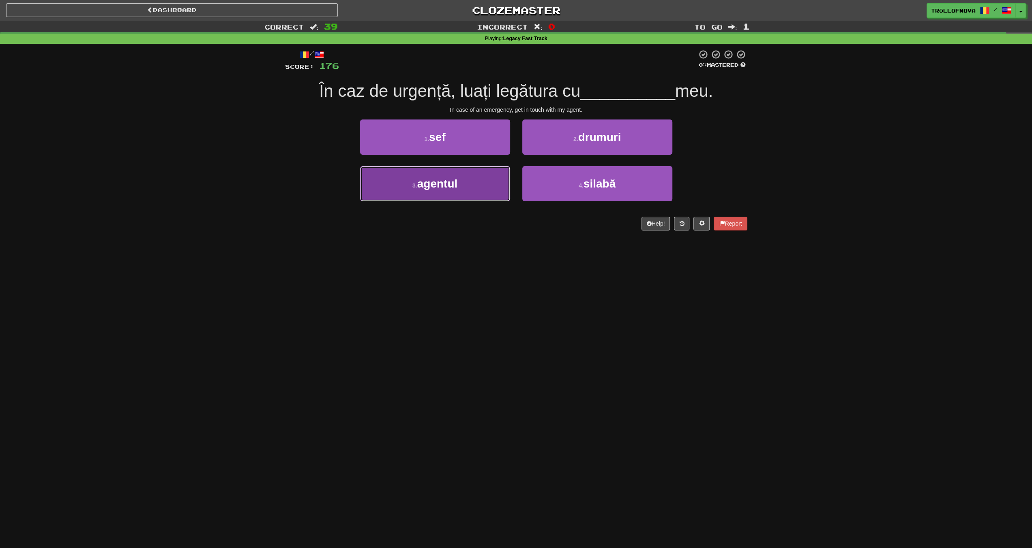
click at [459, 184] on button "3 . agentul" at bounding box center [435, 183] width 150 height 35
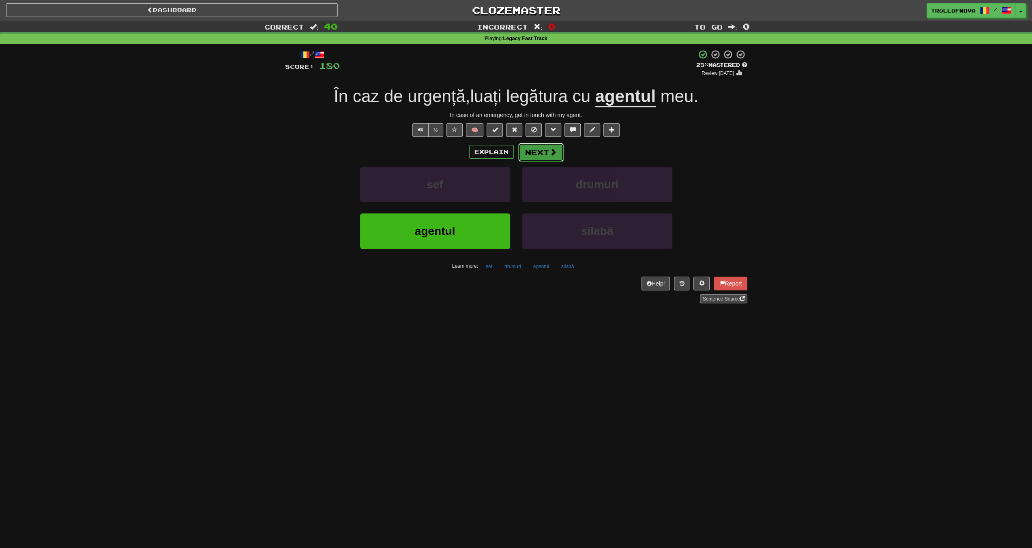
click at [551, 152] on span at bounding box center [552, 151] width 7 height 7
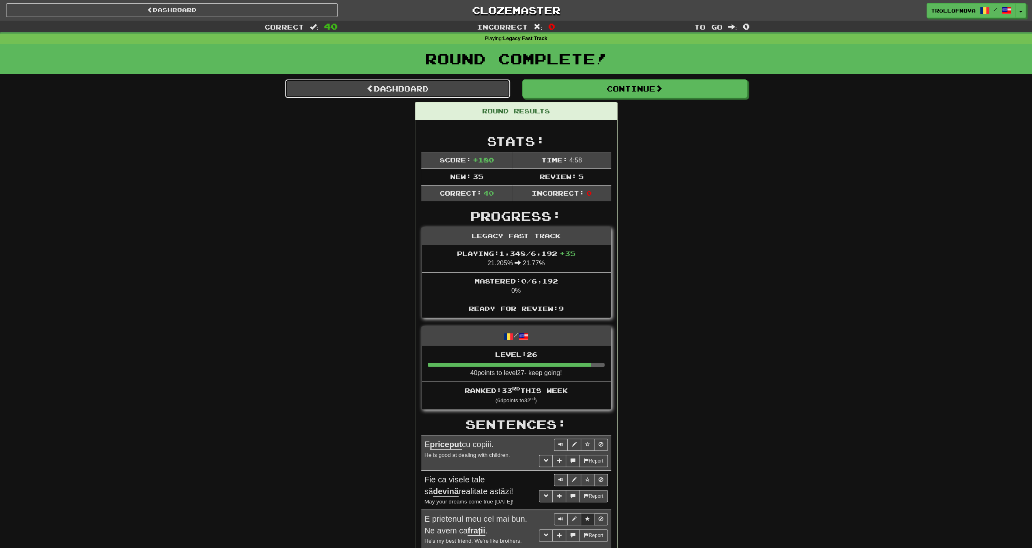
click at [439, 92] on link "Dashboard" at bounding box center [397, 88] width 225 height 19
